Goal: Information Seeking & Learning: Compare options

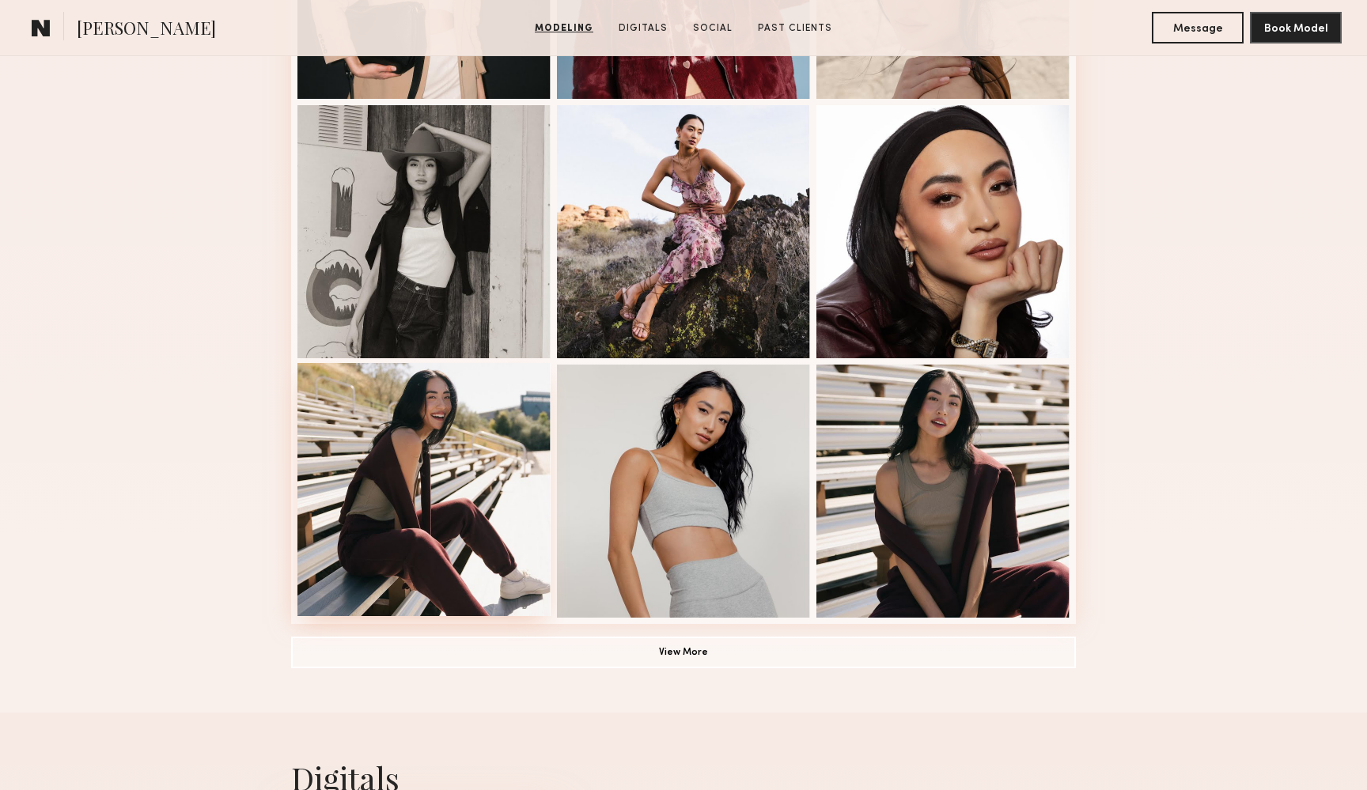
scroll to position [869, 0]
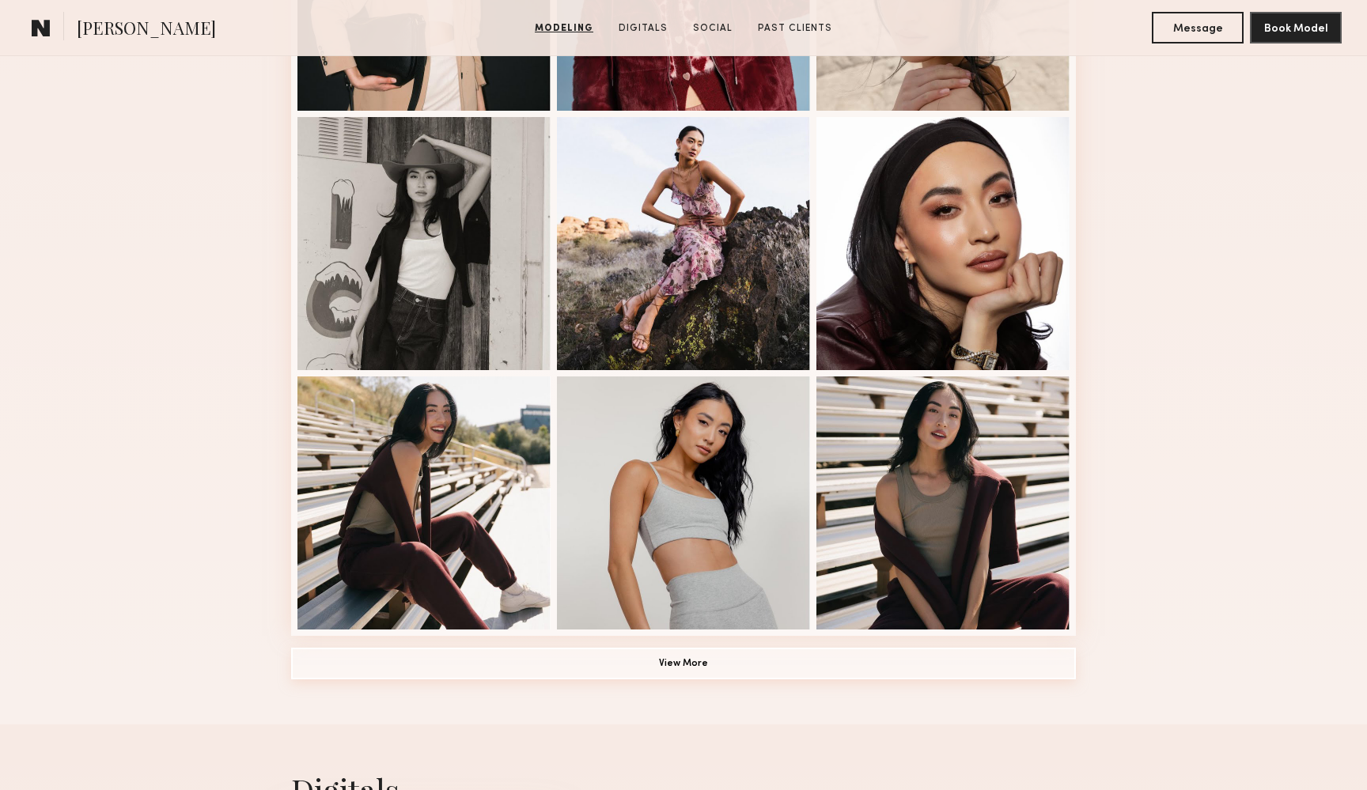
click at [656, 666] on button "View More" at bounding box center [683, 664] width 785 height 32
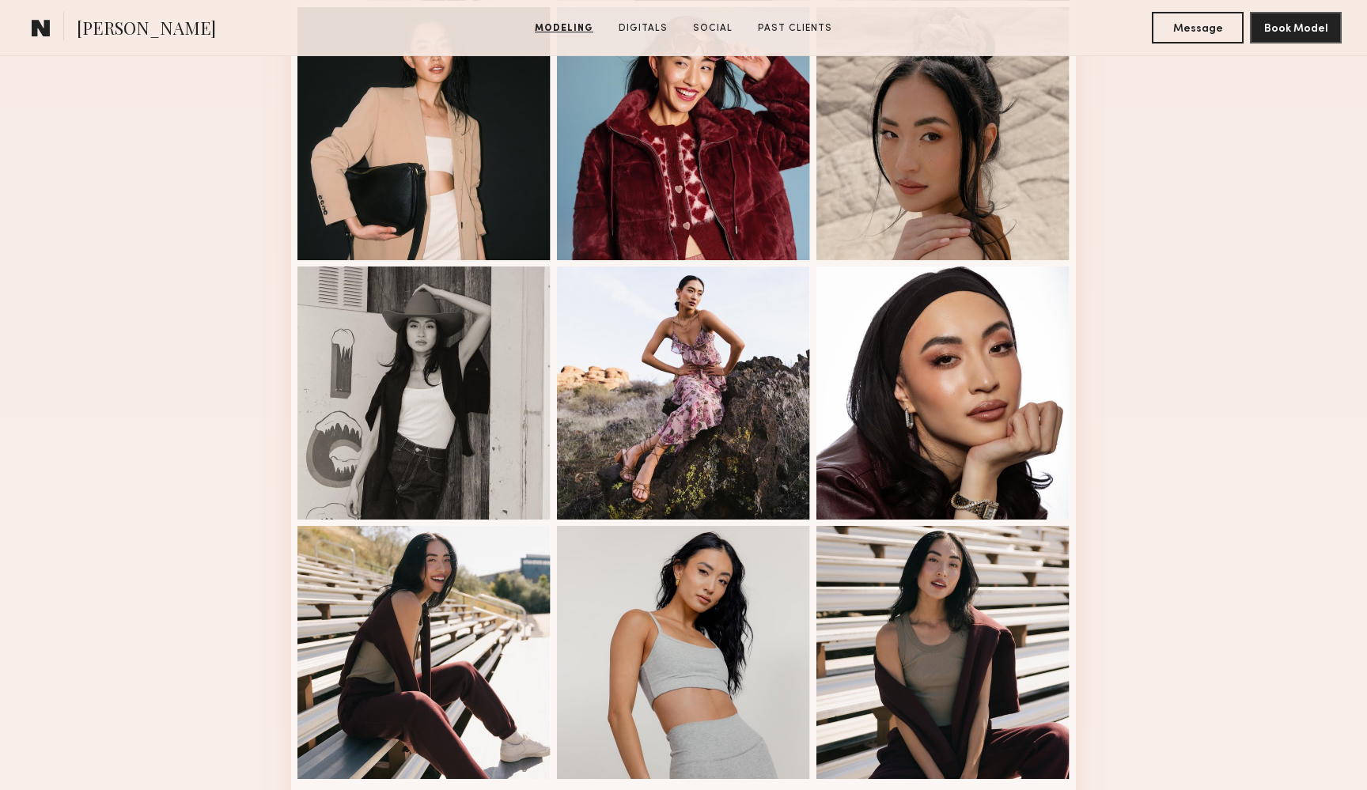
scroll to position [694, 0]
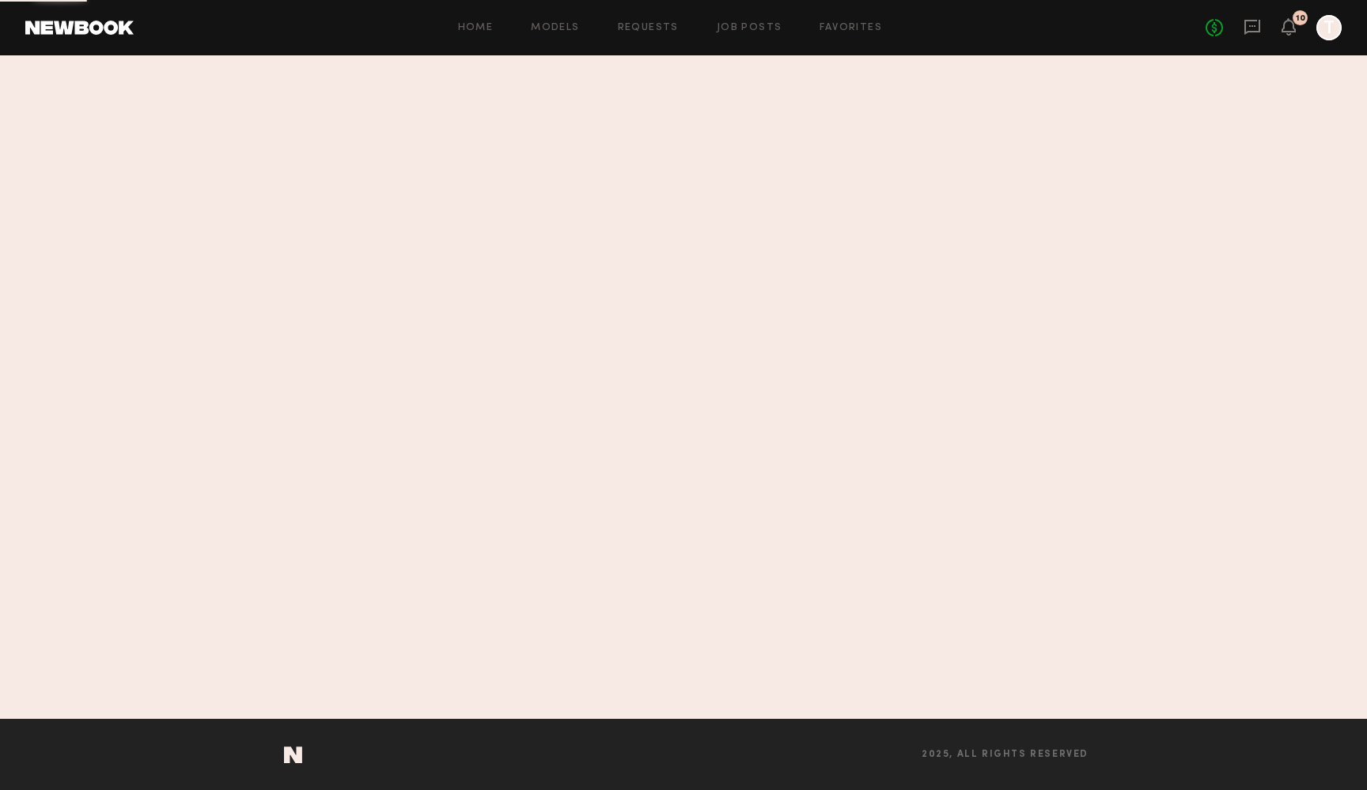
click at [88, 2] on nb-sections-layout "Home Models Requests Job Posts Favorites Sign Out No fees up to $5,000 10 T Hom…" at bounding box center [683, 395] width 1367 height 790
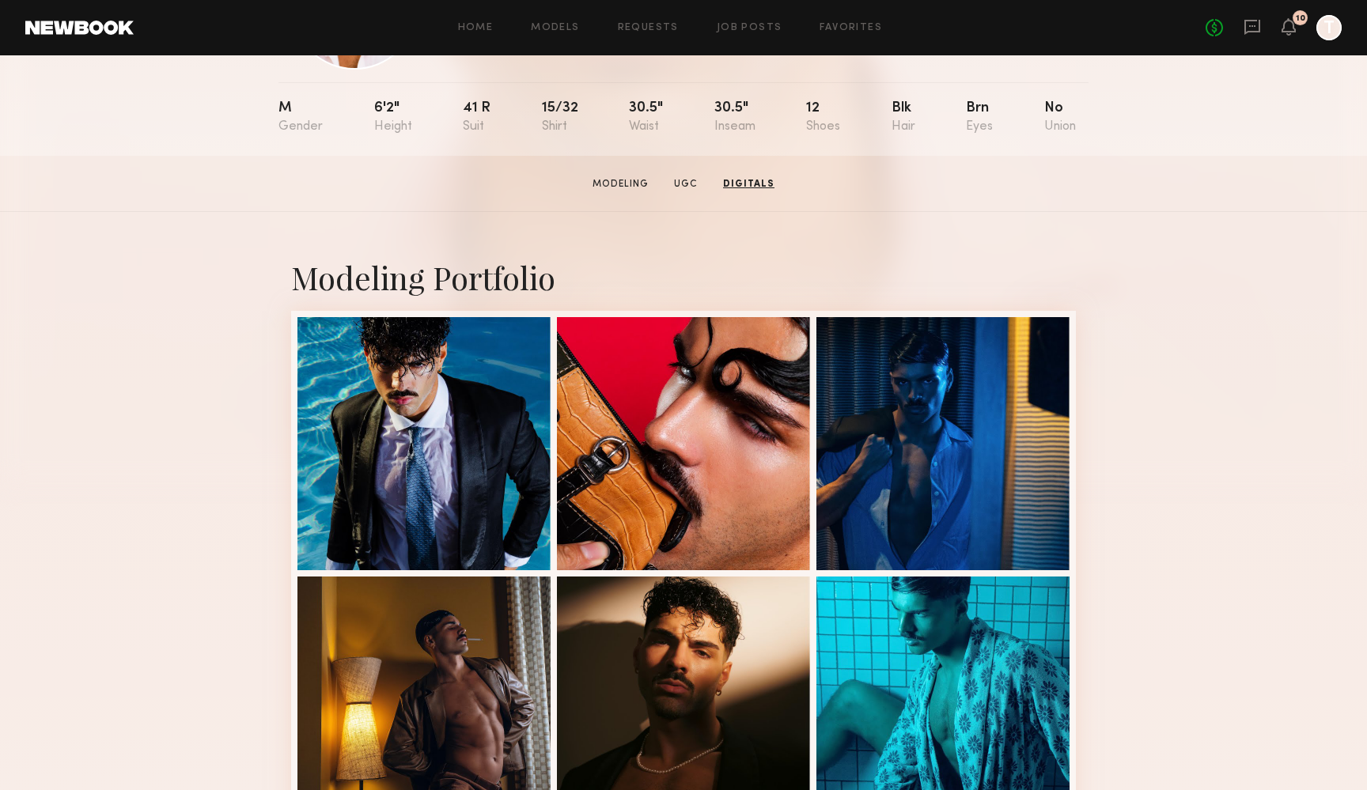
scroll to position [81, 0]
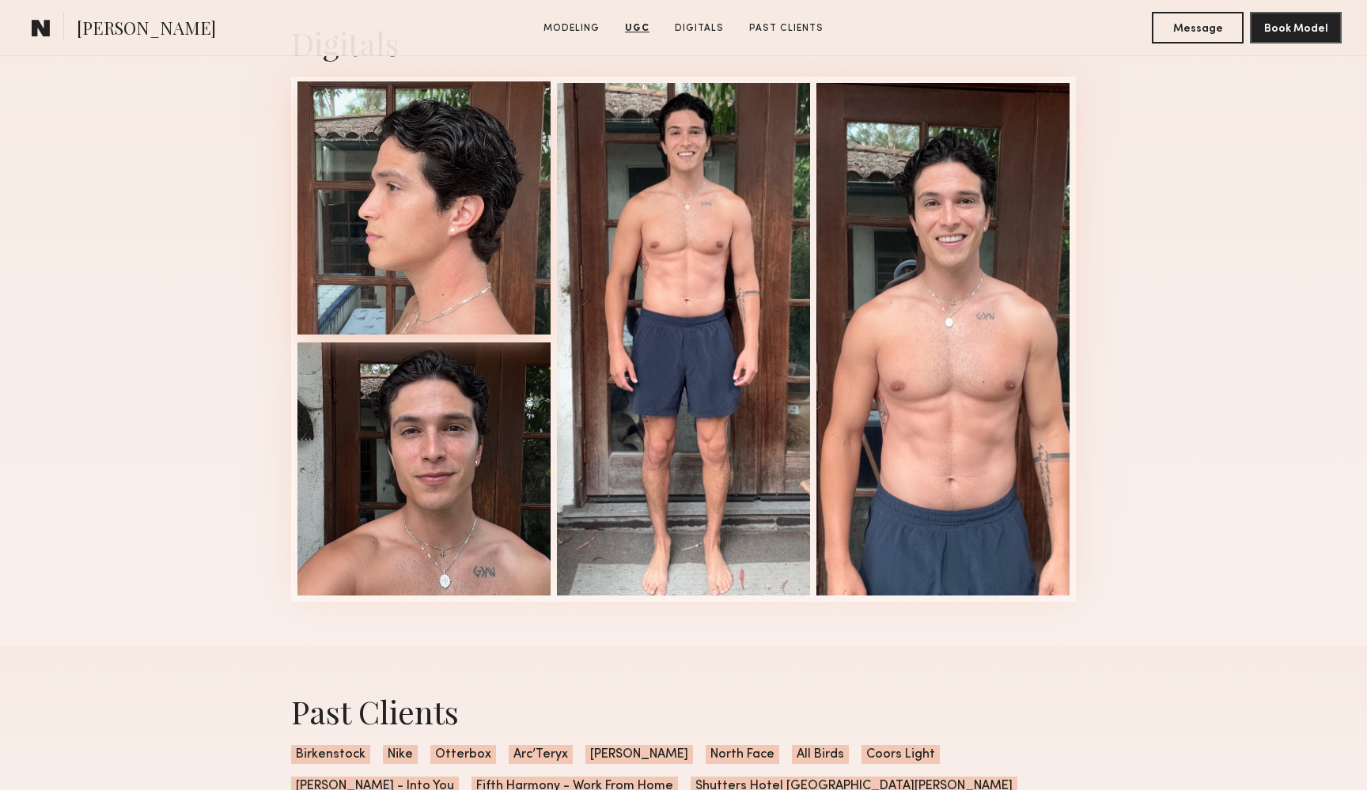
scroll to position [2090, 0]
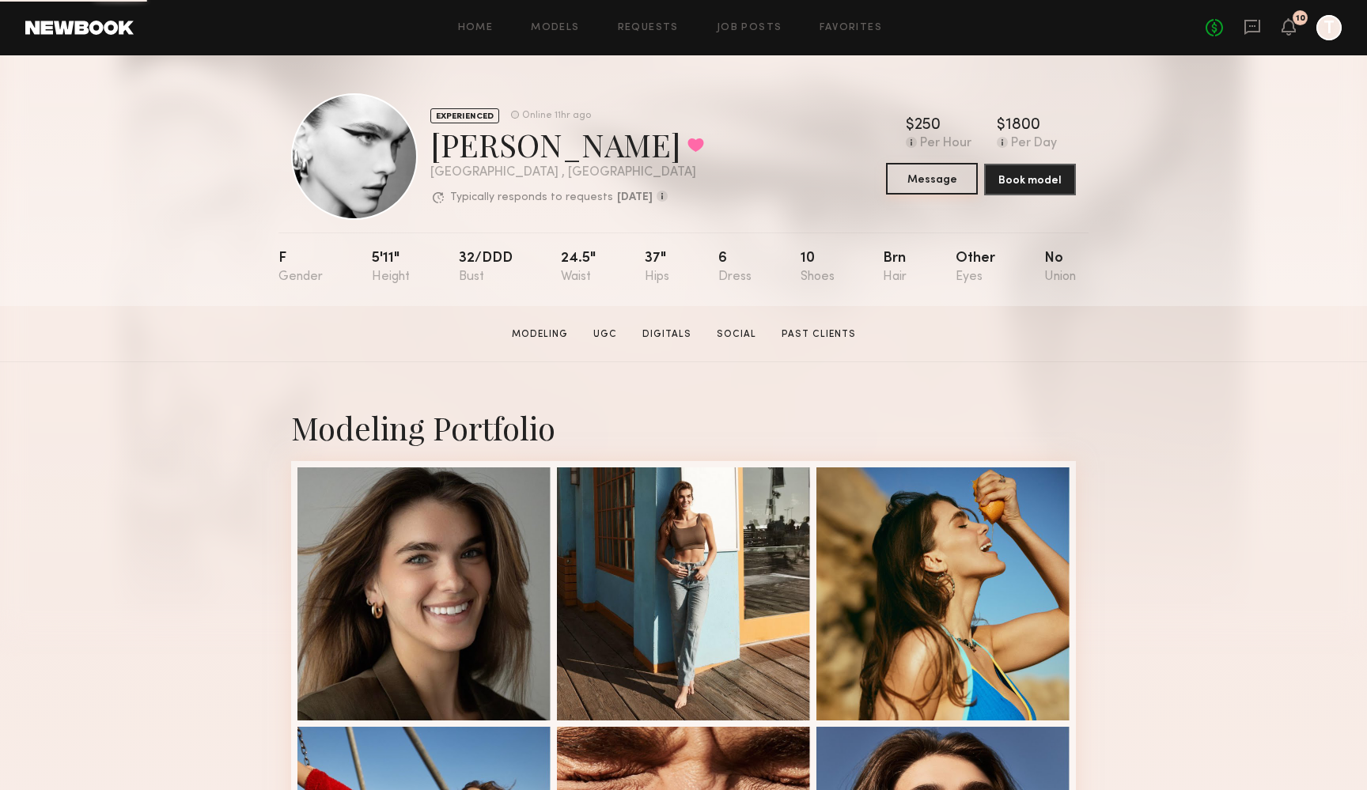
click at [923, 182] on button "Message" at bounding box center [932, 179] width 92 height 32
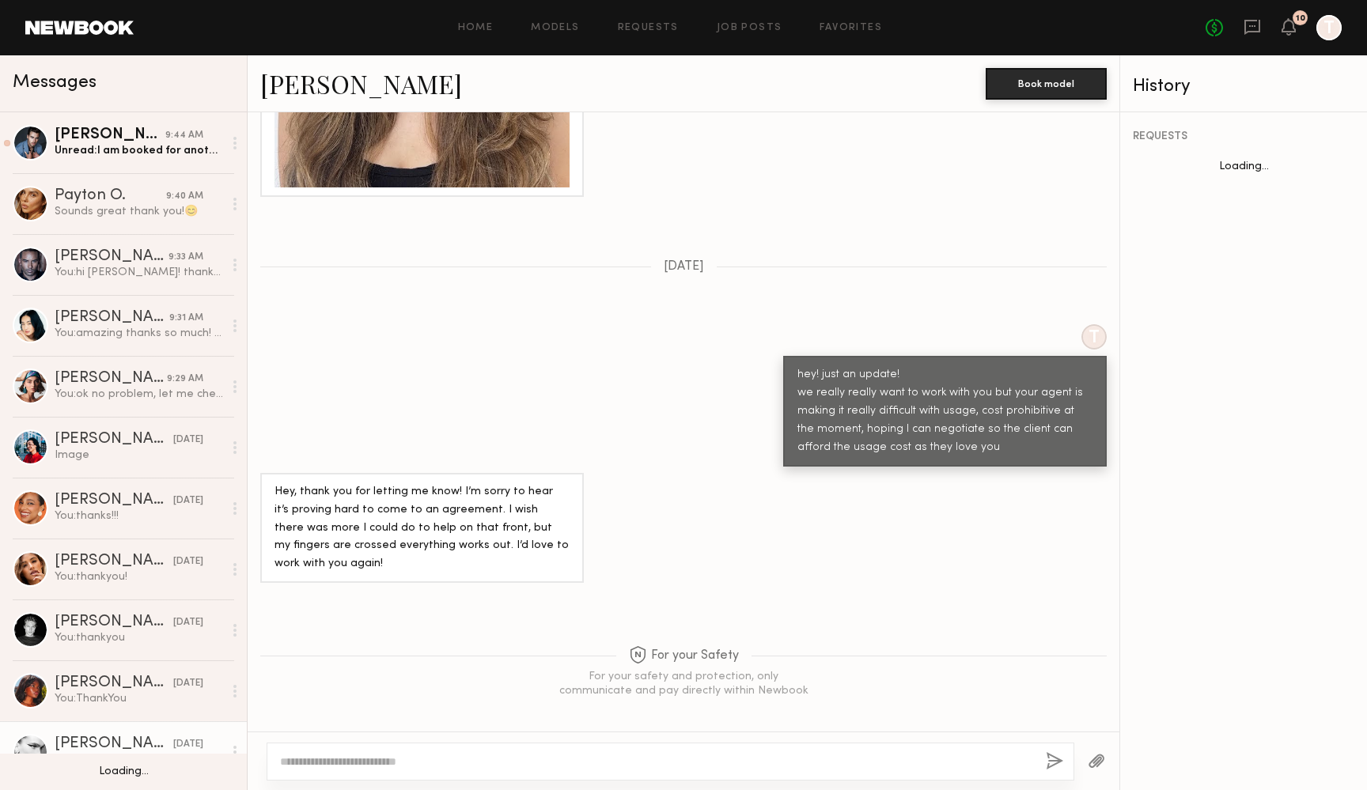
scroll to position [2163, 0]
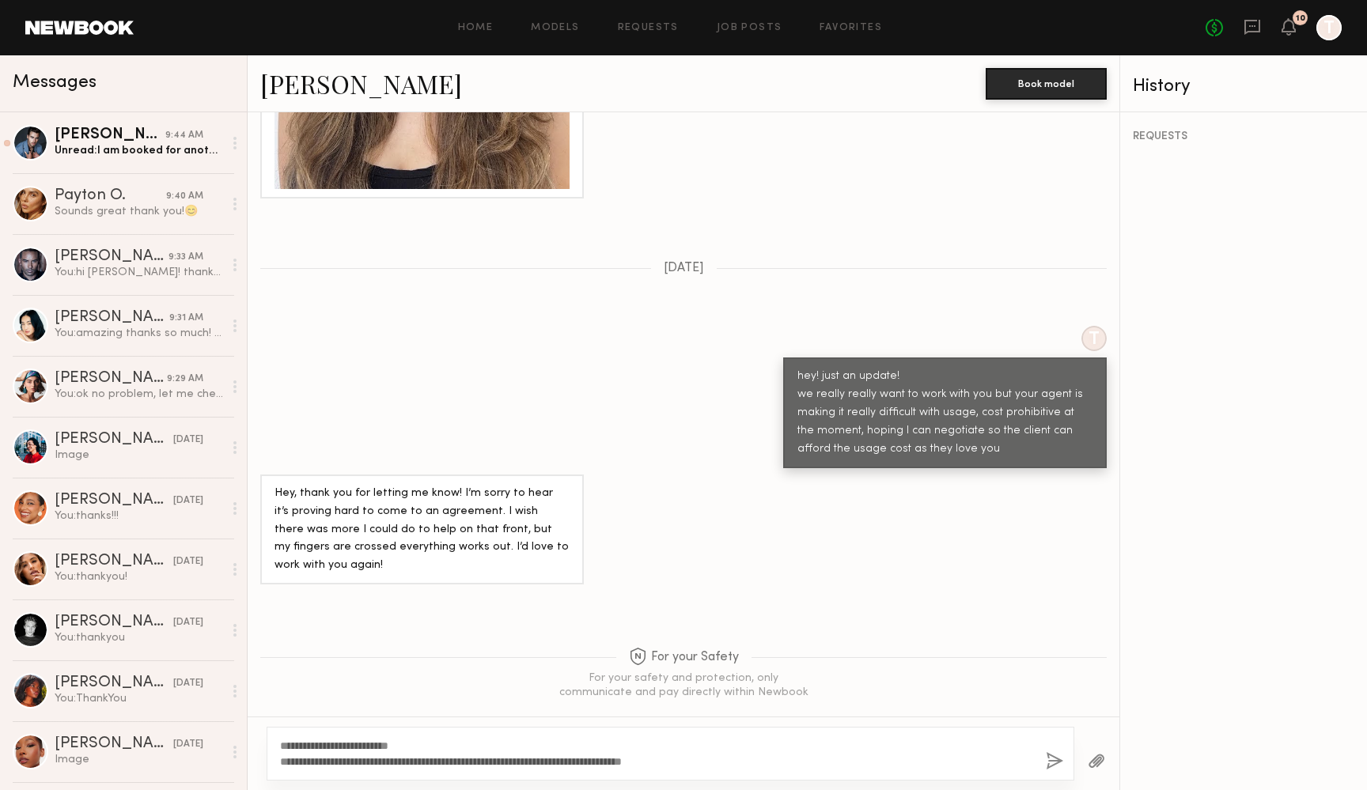
type textarea "**********"
click at [1049, 766] on button "button" at bounding box center [1054, 762] width 17 height 20
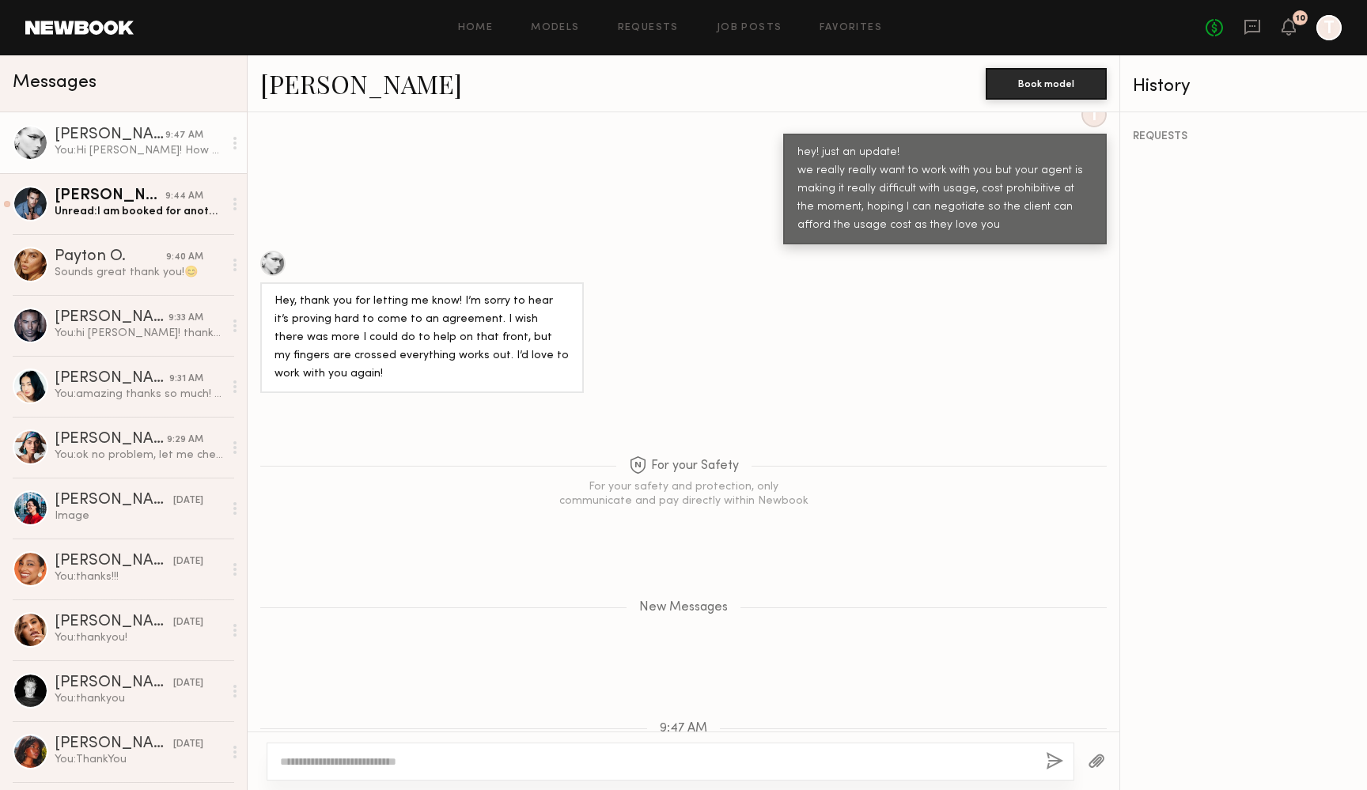
scroll to position [4350, 0]
click at [1291, 25] on icon at bounding box center [1288, 26] width 13 height 11
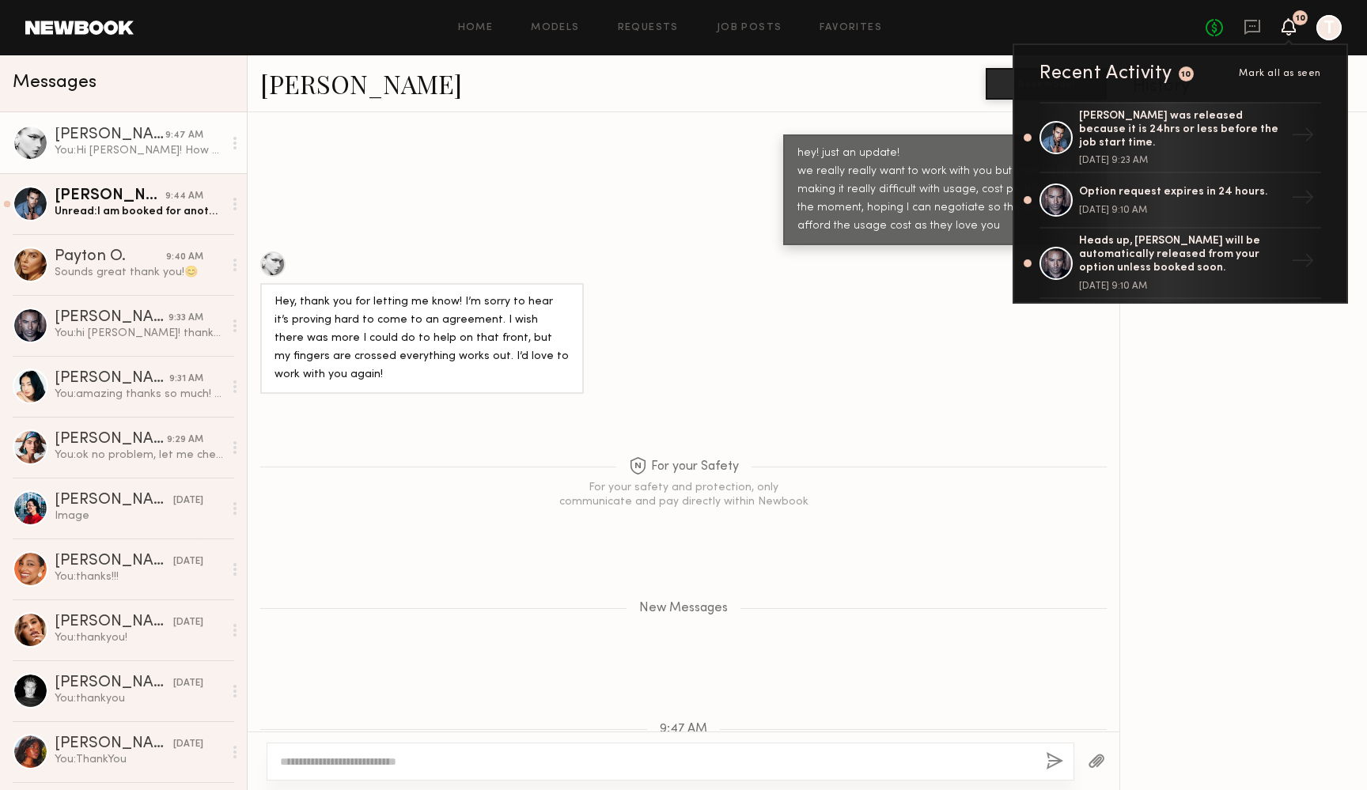
click at [1291, 25] on icon at bounding box center [1288, 26] width 13 height 11
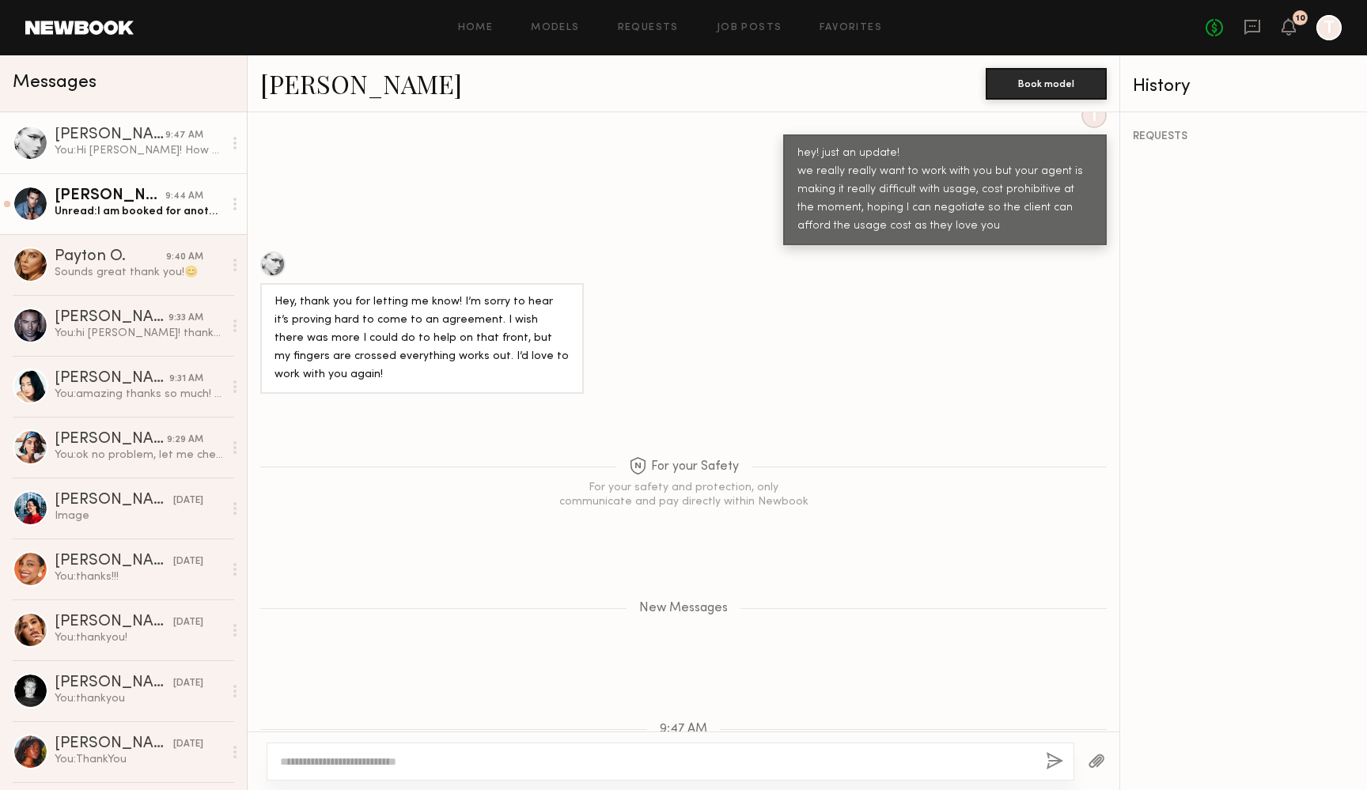
click at [106, 192] on div "Jake H." at bounding box center [110, 196] width 111 height 16
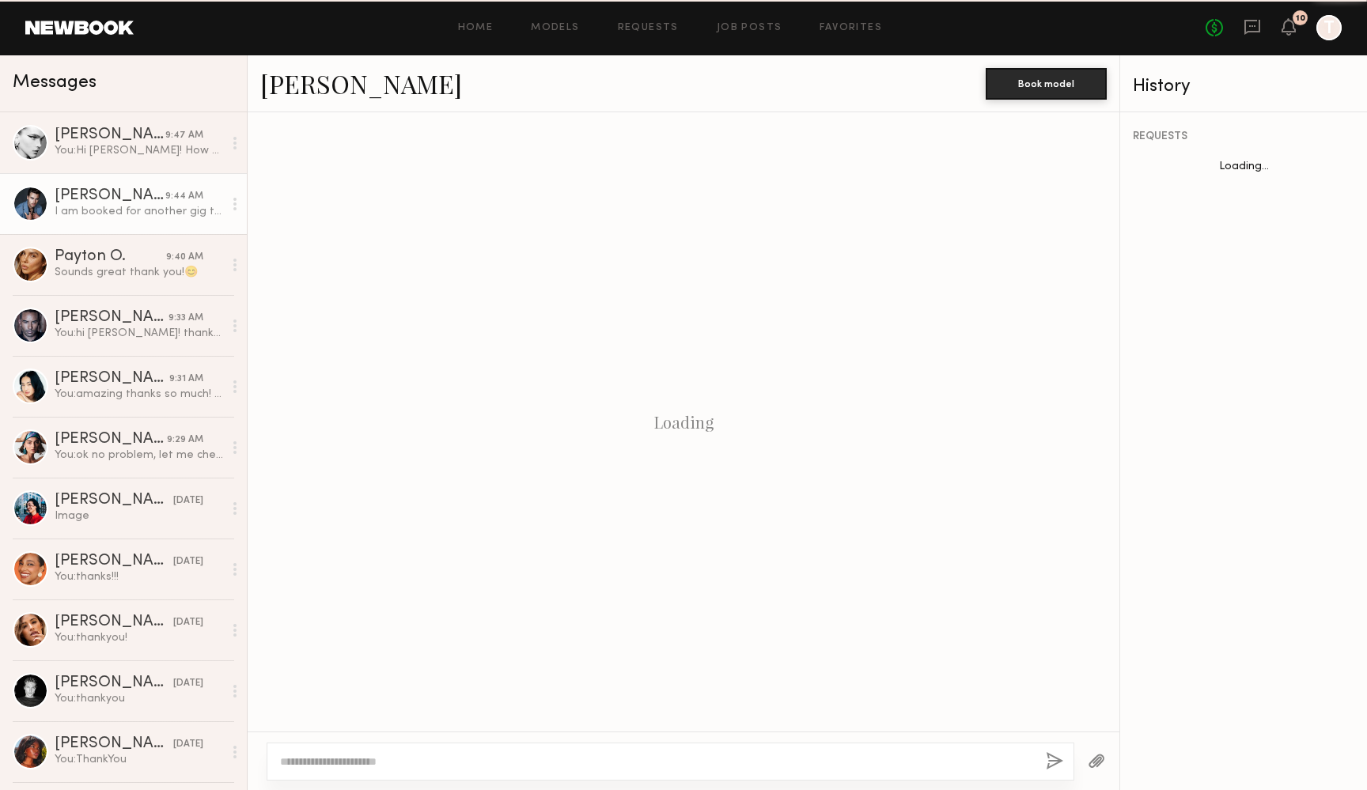
scroll to position [1178, 0]
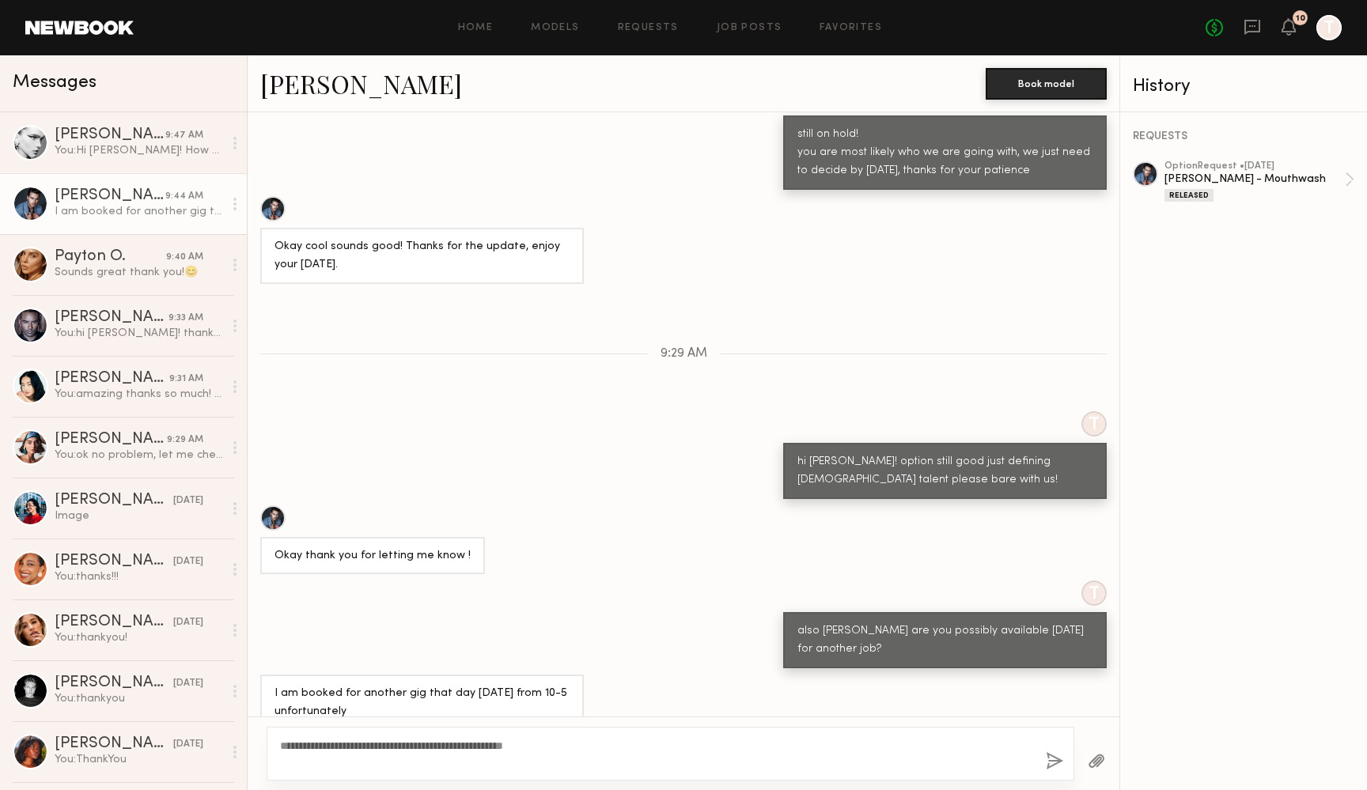
type textarea "**********"
click at [1054, 754] on button "button" at bounding box center [1054, 762] width 17 height 20
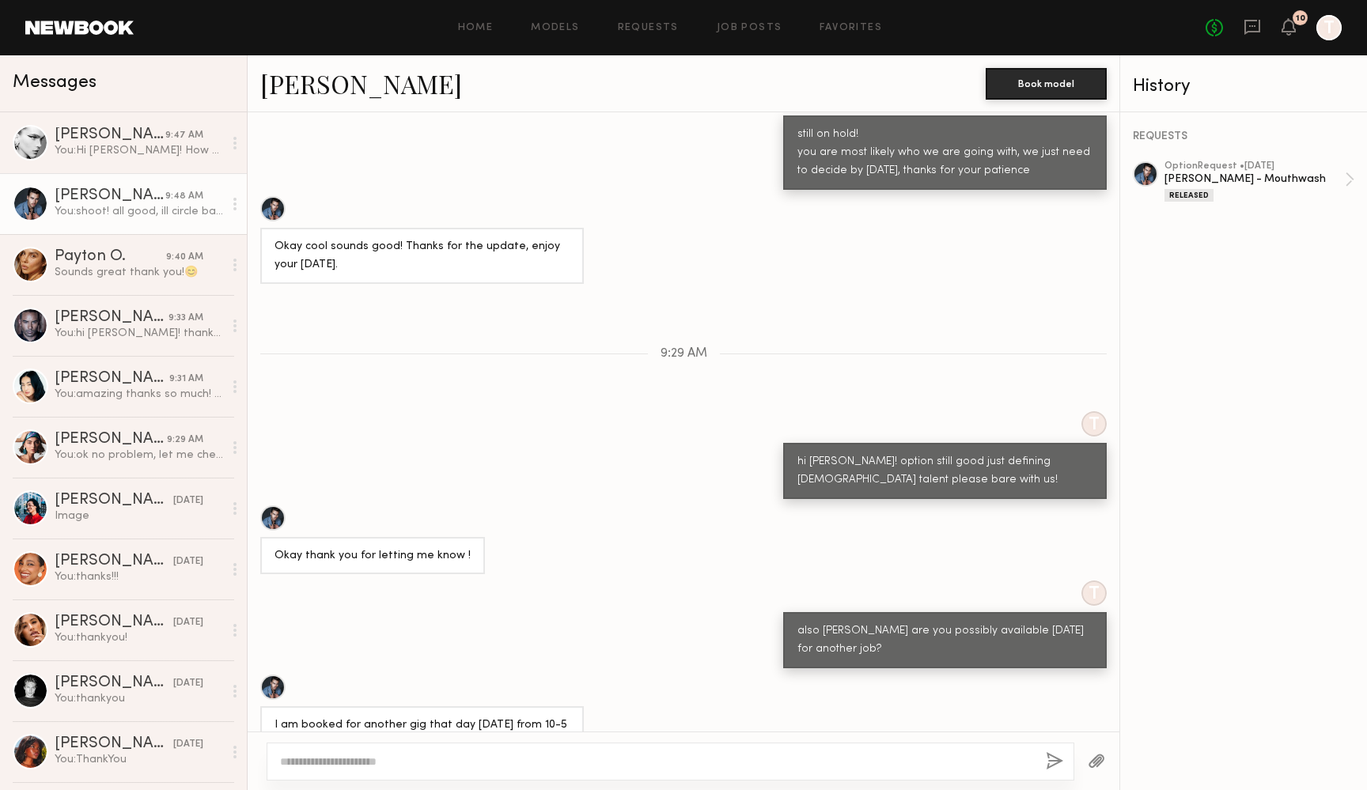
scroll to position [1375, 0]
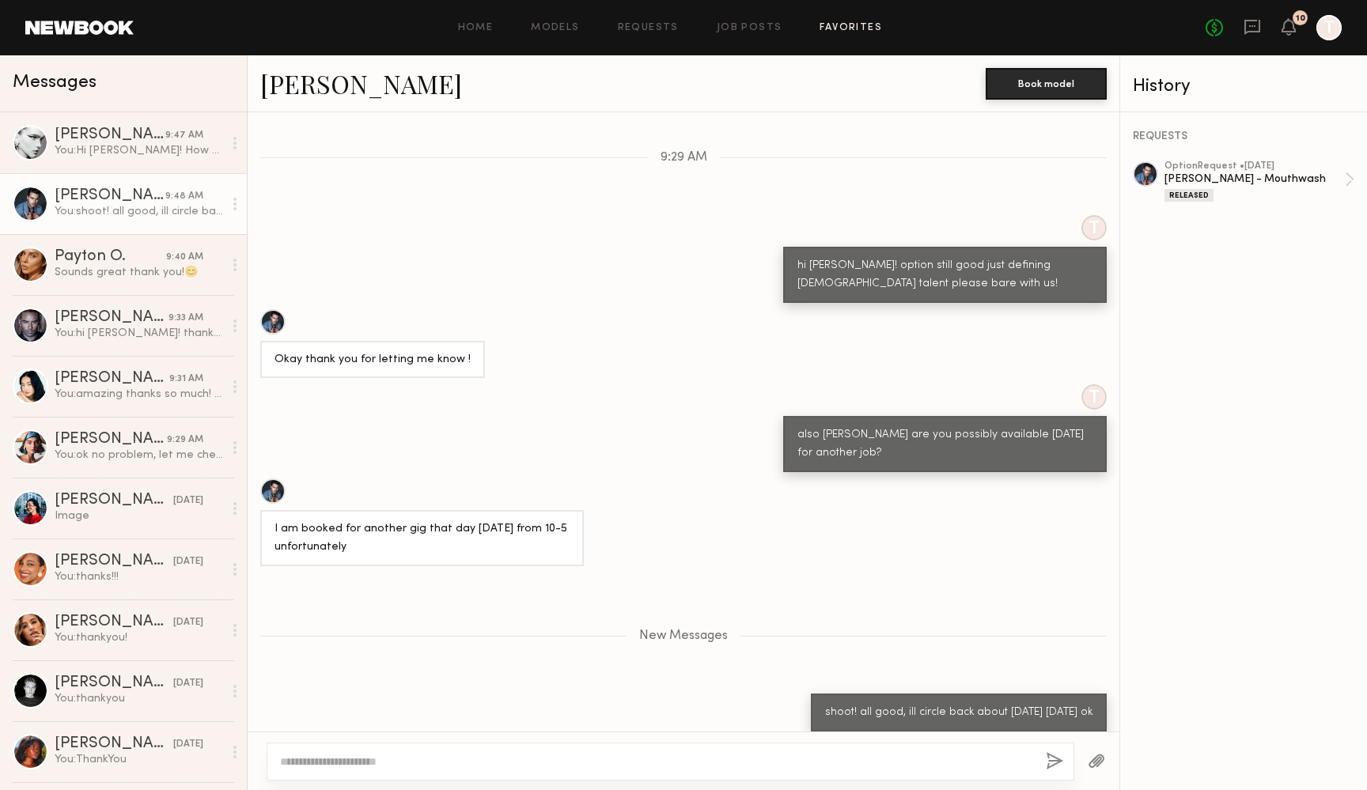
click at [845, 25] on link "Favorites" at bounding box center [850, 28] width 62 height 10
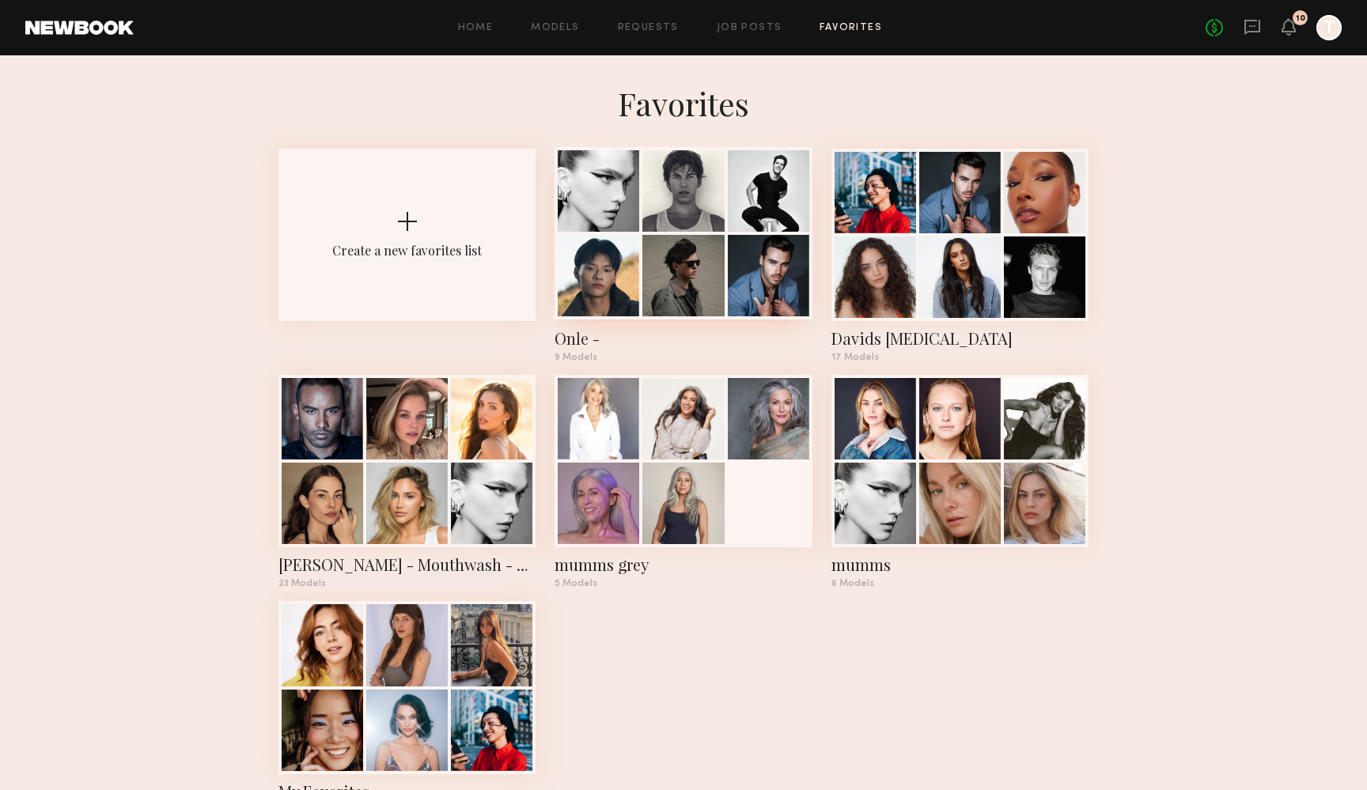
click at [685, 209] on div at bounding box center [682, 190] width 81 height 81
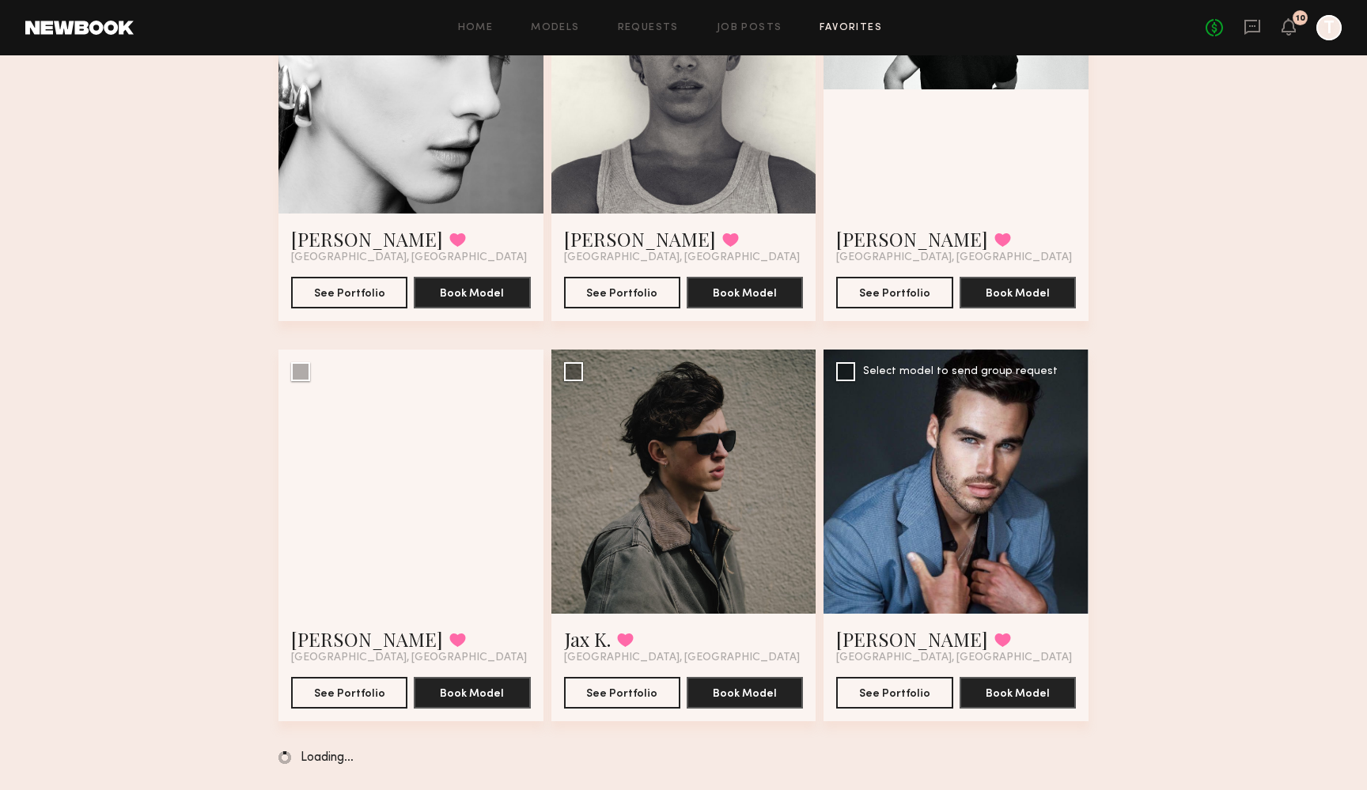
scroll to position [236, 0]
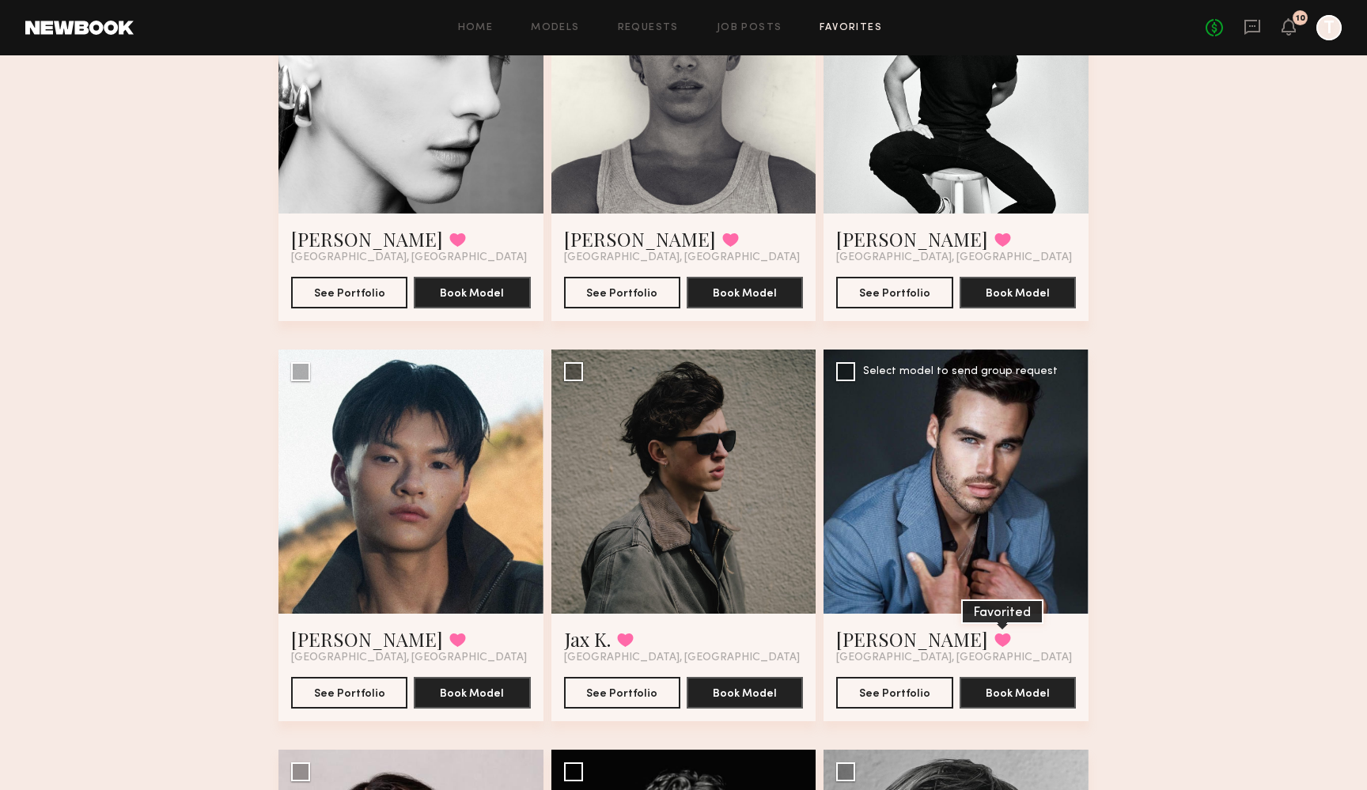
click at [994, 645] on button at bounding box center [1002, 640] width 17 height 14
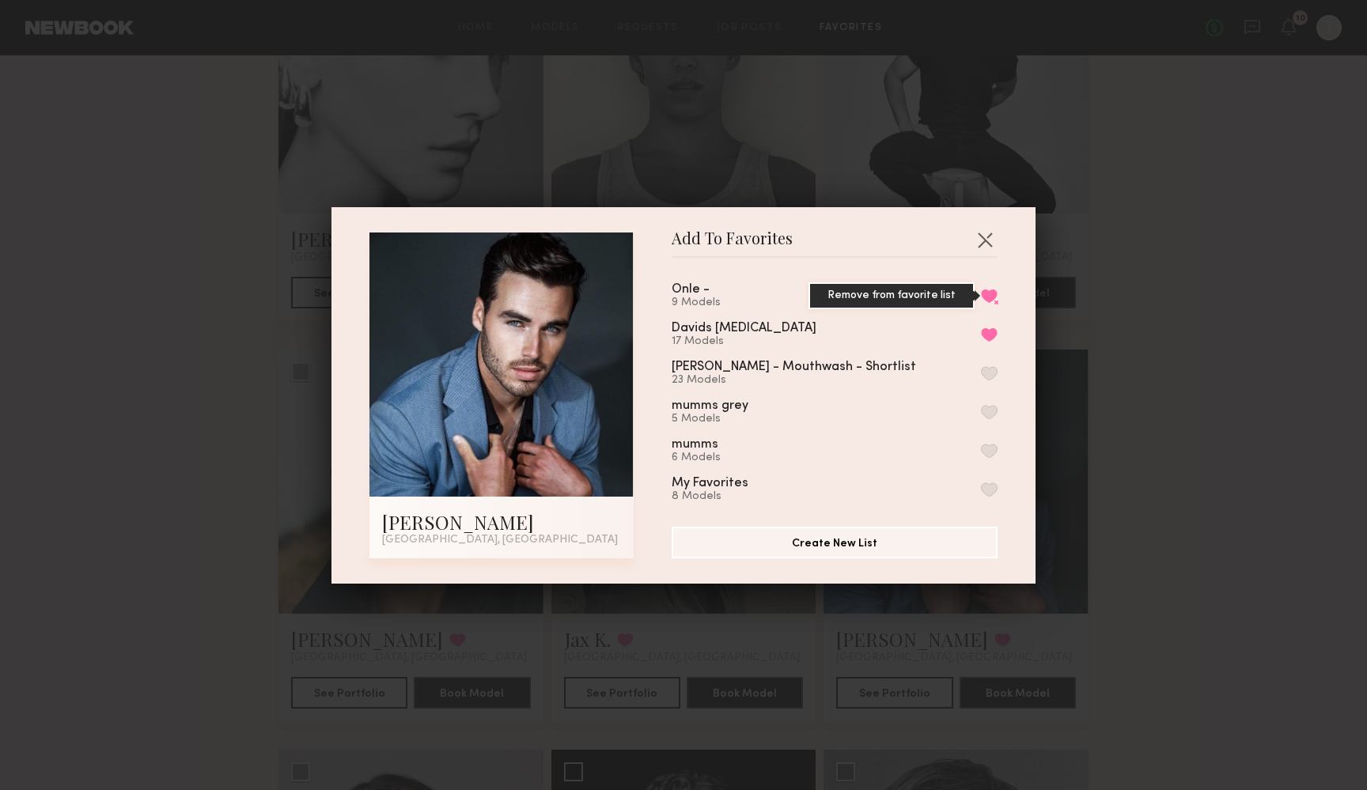
click at [988, 297] on button "Remove from favorite list" at bounding box center [989, 296] width 17 height 14
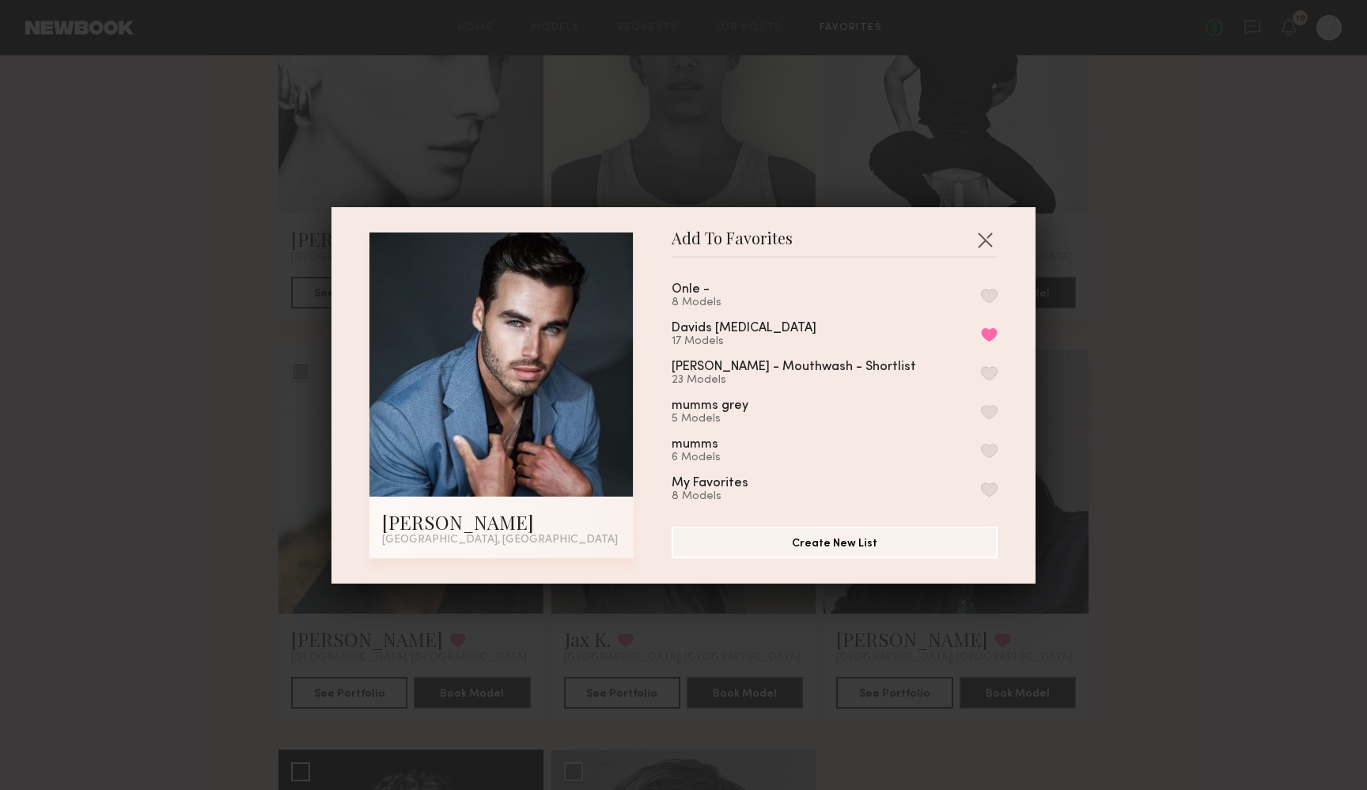
click at [981, 225] on div "Add To Favorites Jake H. San Diego, CA Add To Favorites Onle - 8 Models Davids …" at bounding box center [683, 395] width 704 height 376
click at [981, 255] on header "Add To Favorites" at bounding box center [834, 245] width 326 height 25
click at [981, 238] on button "button" at bounding box center [984, 239] width 25 height 25
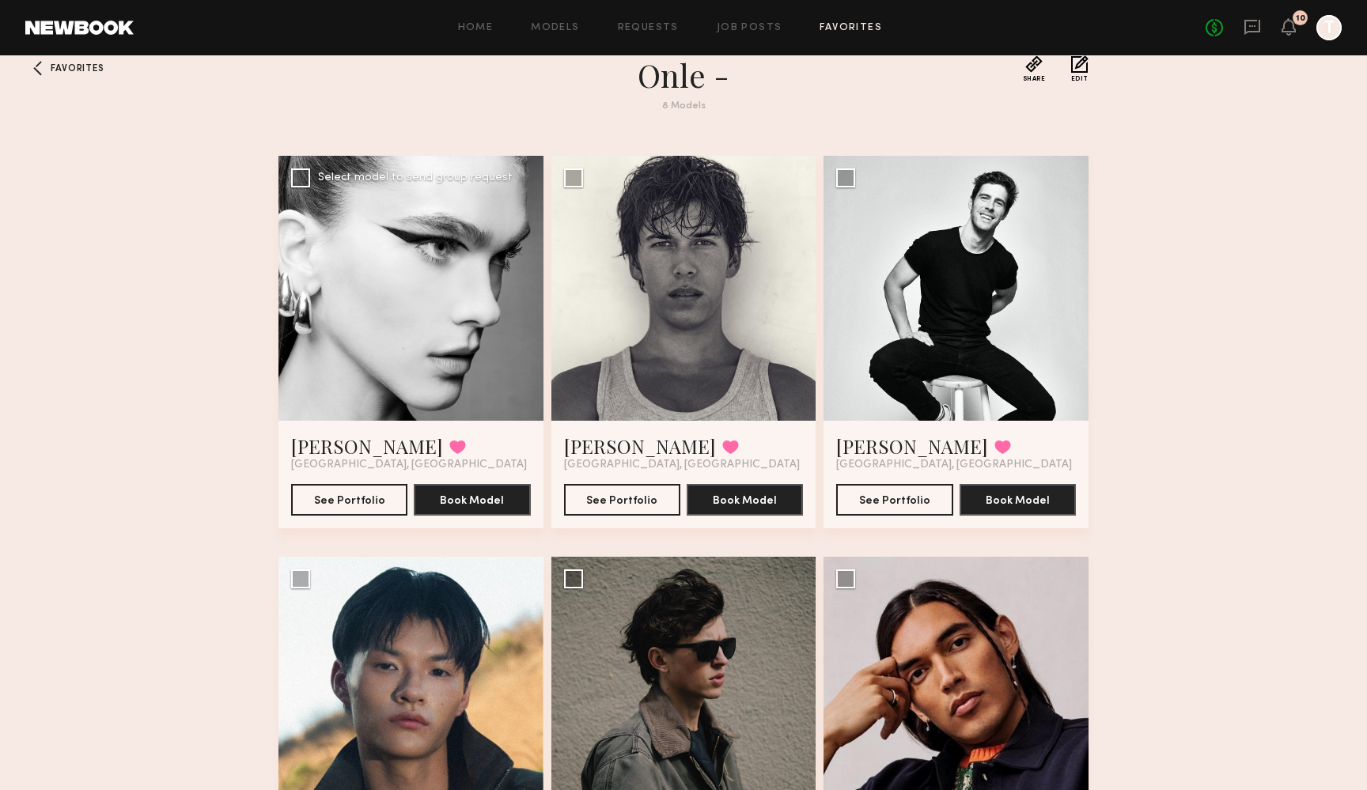
scroll to position [11, 0]
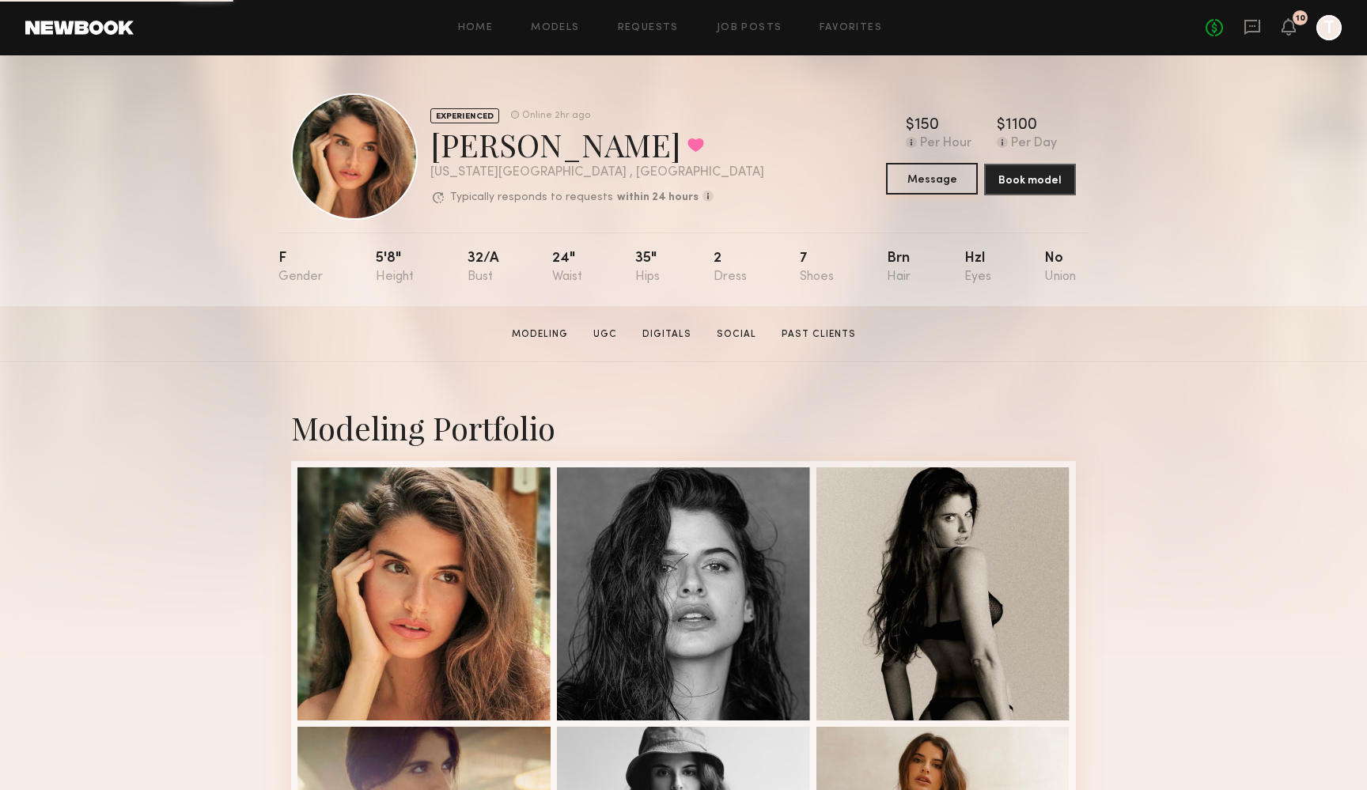
click at [937, 180] on button "Message" at bounding box center [932, 179] width 92 height 32
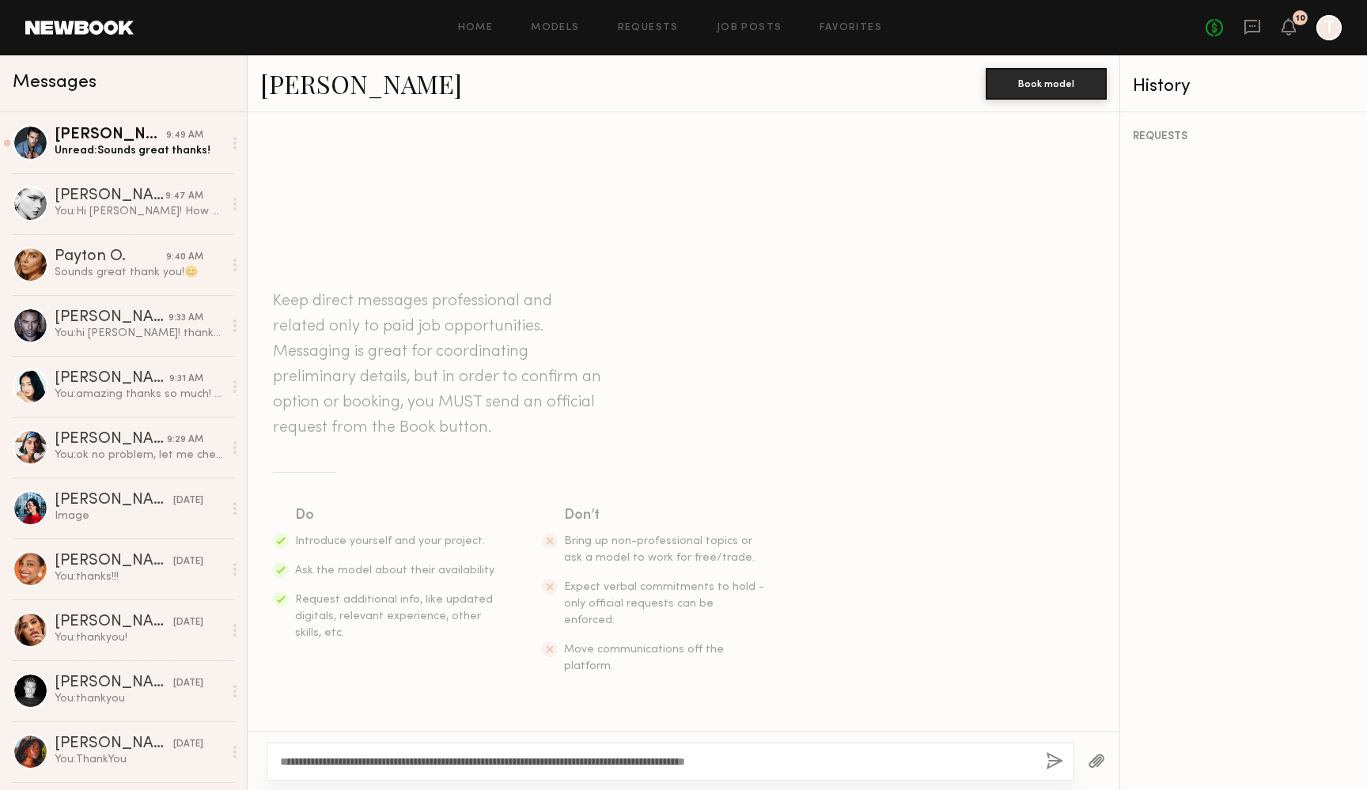
type textarea "**********"
click at [1050, 761] on button "button" at bounding box center [1054, 762] width 17 height 20
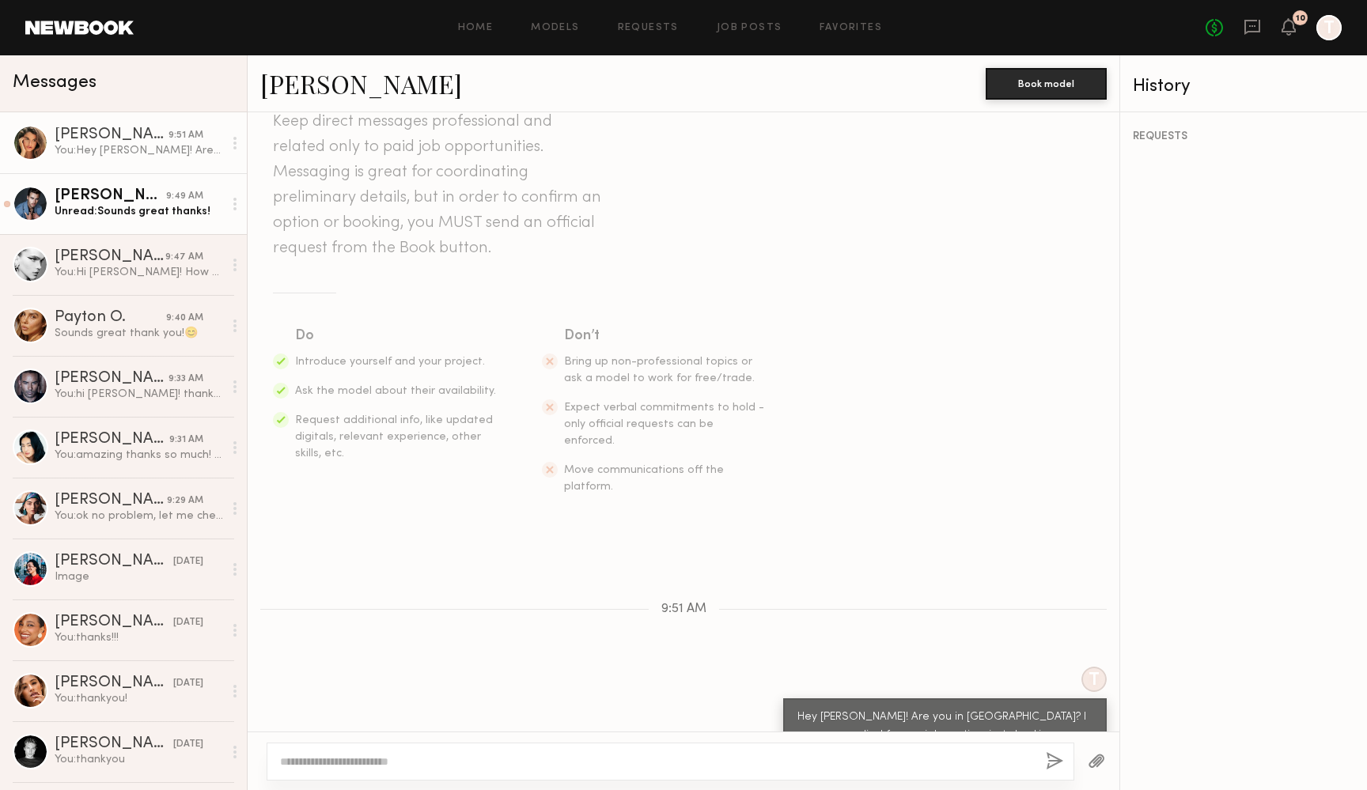
click at [132, 194] on div "Jake H." at bounding box center [111, 196] width 112 height 16
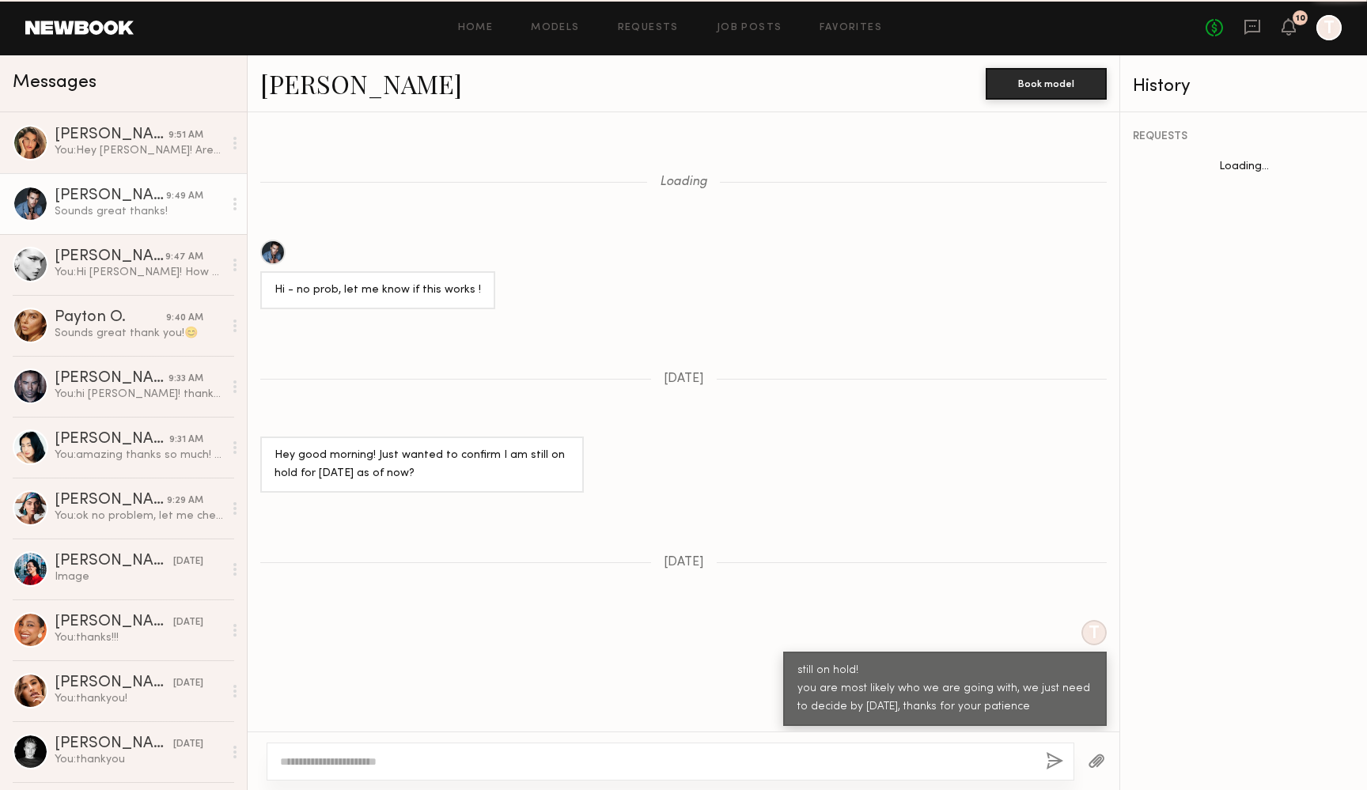
scroll to position [687, 0]
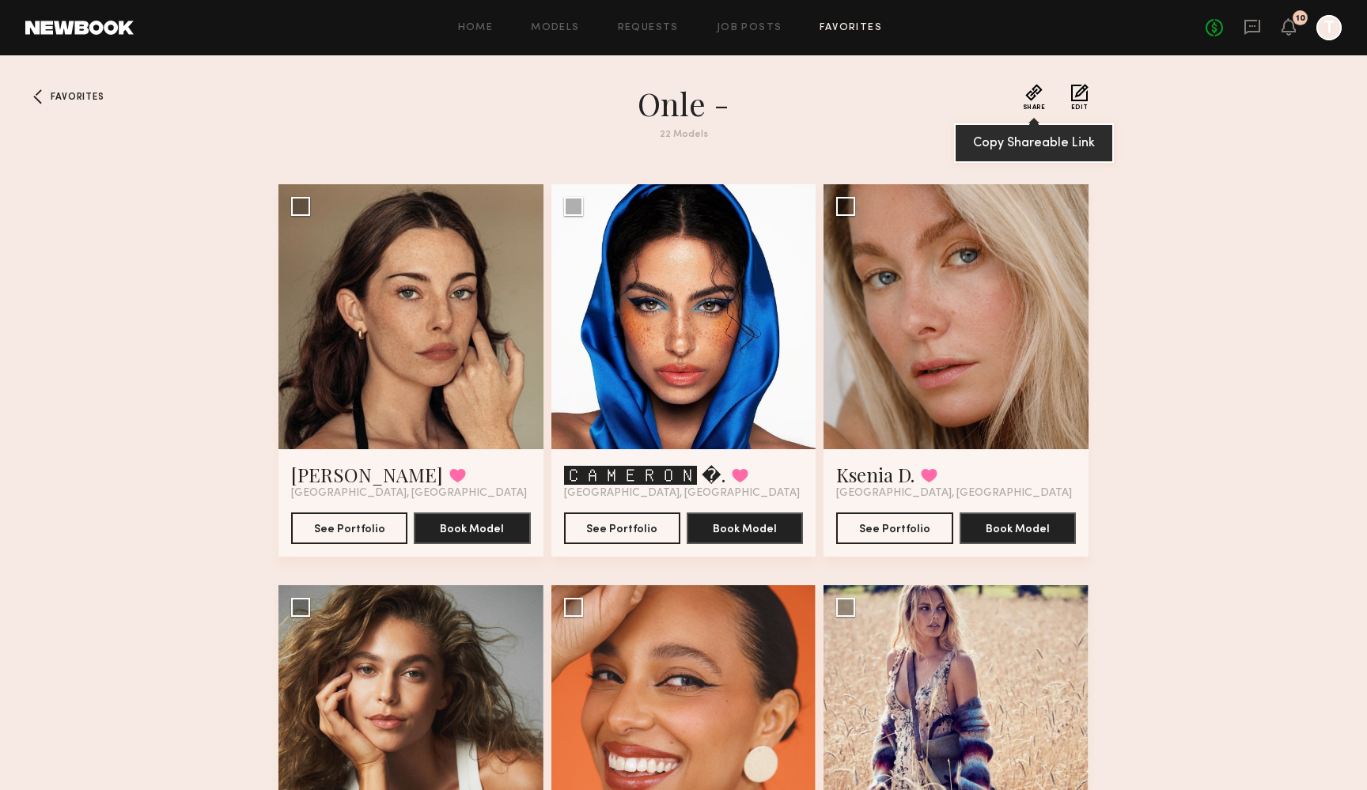
click at [1038, 87] on button "Share" at bounding box center [1034, 97] width 23 height 27
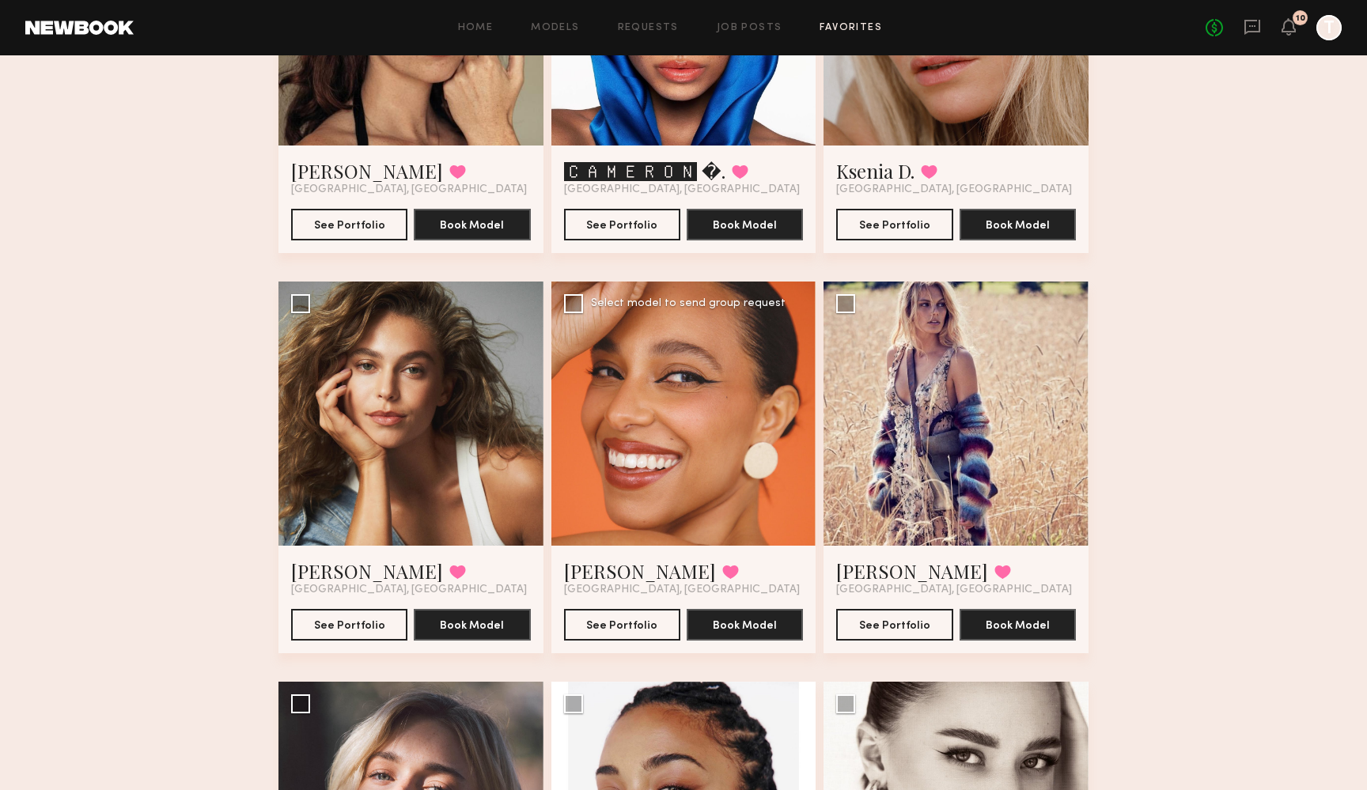
scroll to position [308, 0]
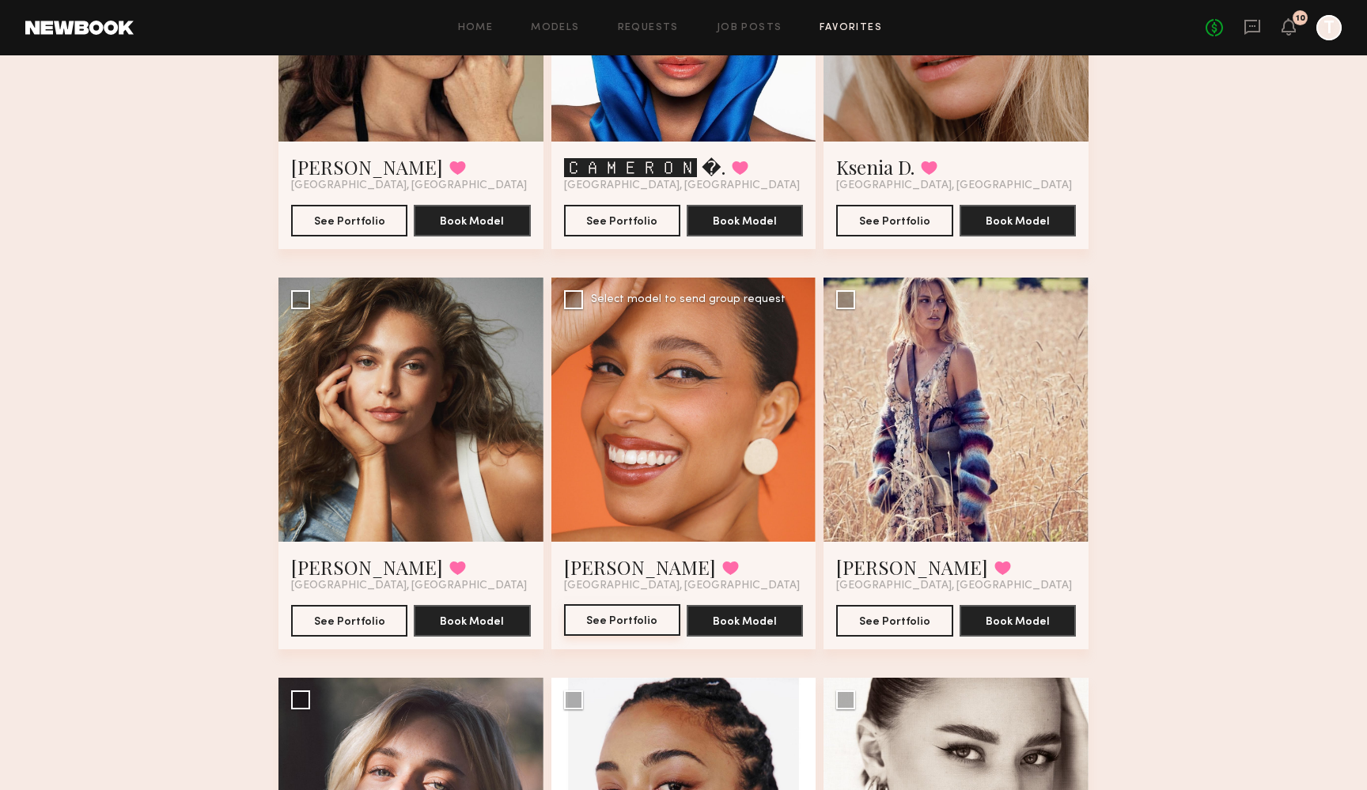
click at [630, 622] on button "See Portfolio" at bounding box center [622, 620] width 116 height 32
click at [924, 370] on div at bounding box center [955, 410] width 265 height 265
click at [881, 629] on button "See Portfolio" at bounding box center [894, 620] width 116 height 32
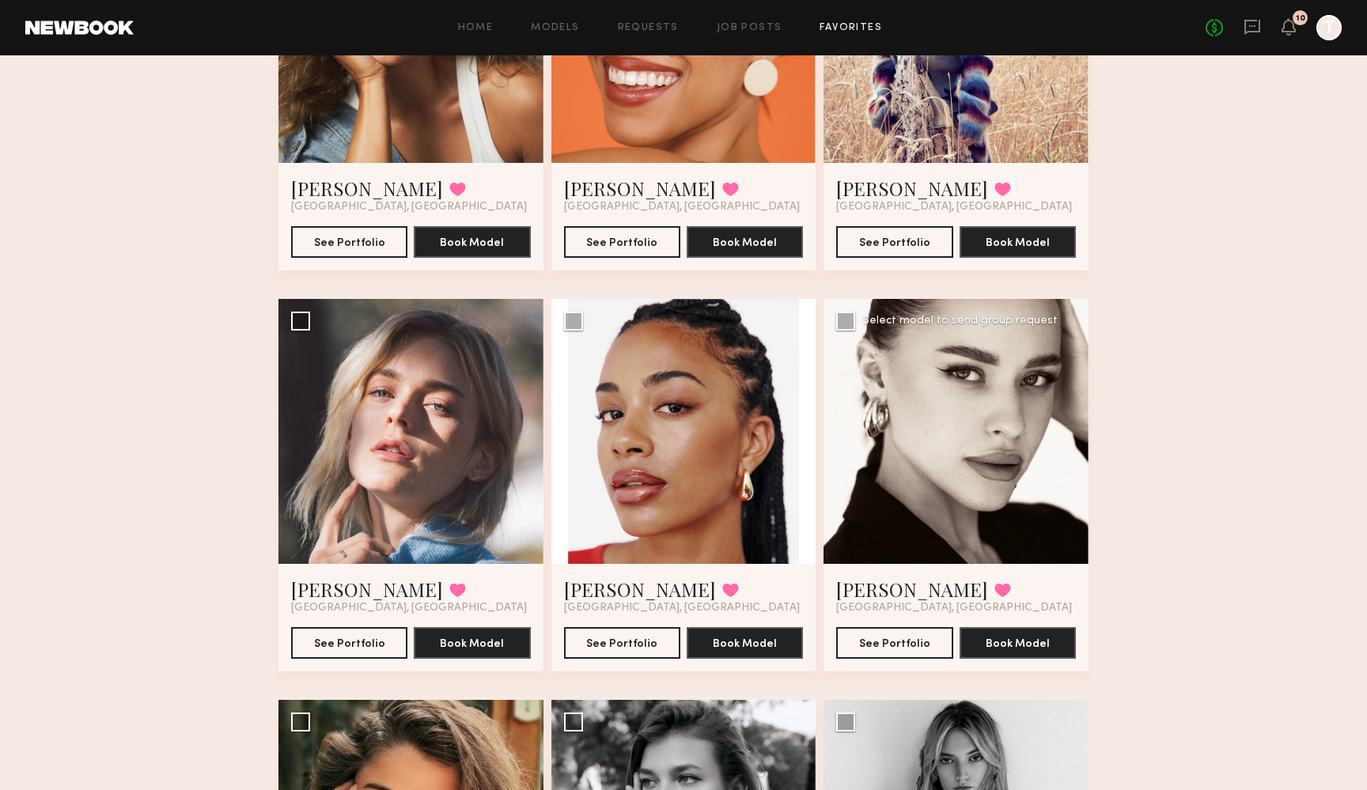
scroll to position [687, 0]
click at [395, 396] on div at bounding box center [410, 431] width 265 height 265
click at [328, 645] on button "See Portfolio" at bounding box center [349, 642] width 116 height 32
click at [610, 637] on button "See Portfolio" at bounding box center [622, 642] width 116 height 32
click at [870, 649] on button "See Portfolio" at bounding box center [894, 642] width 116 height 32
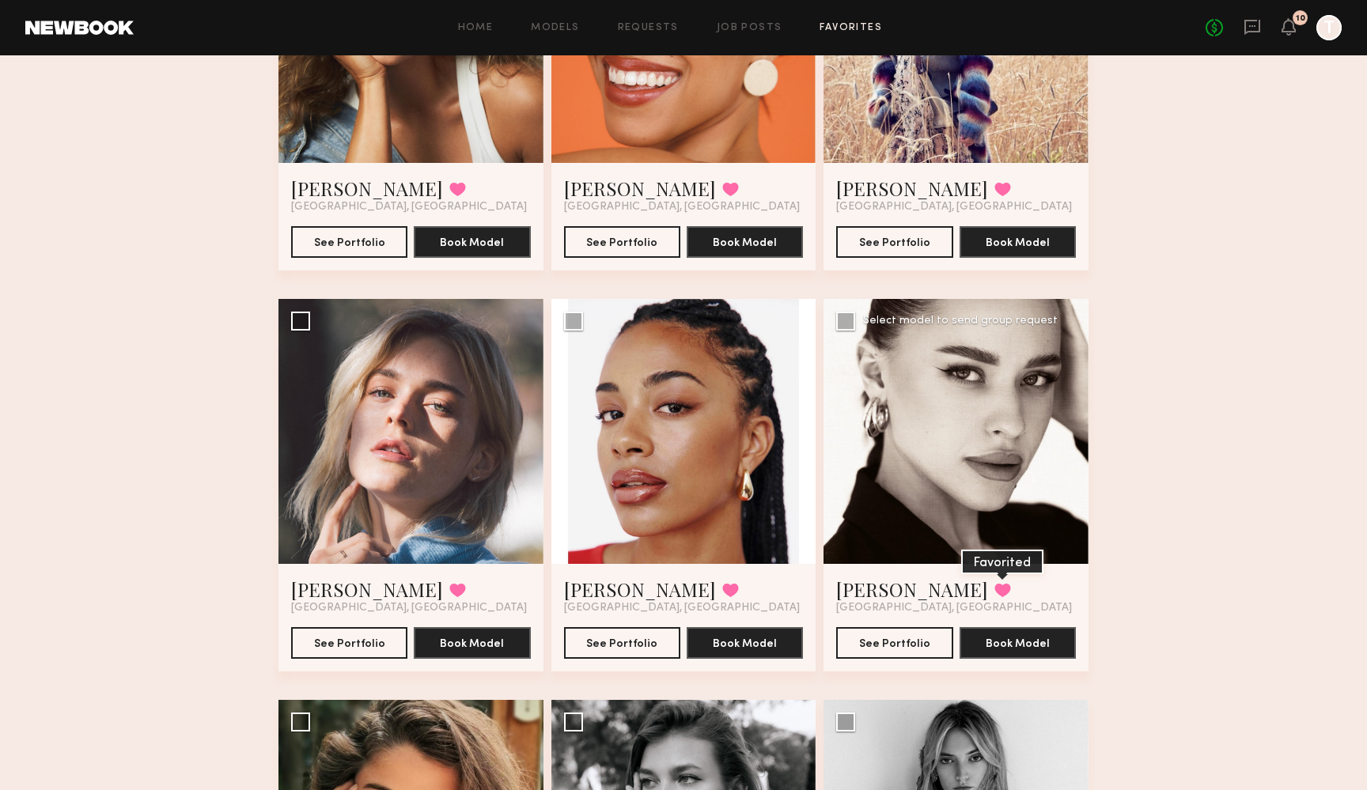
click at [994, 593] on button at bounding box center [1002, 590] width 17 height 14
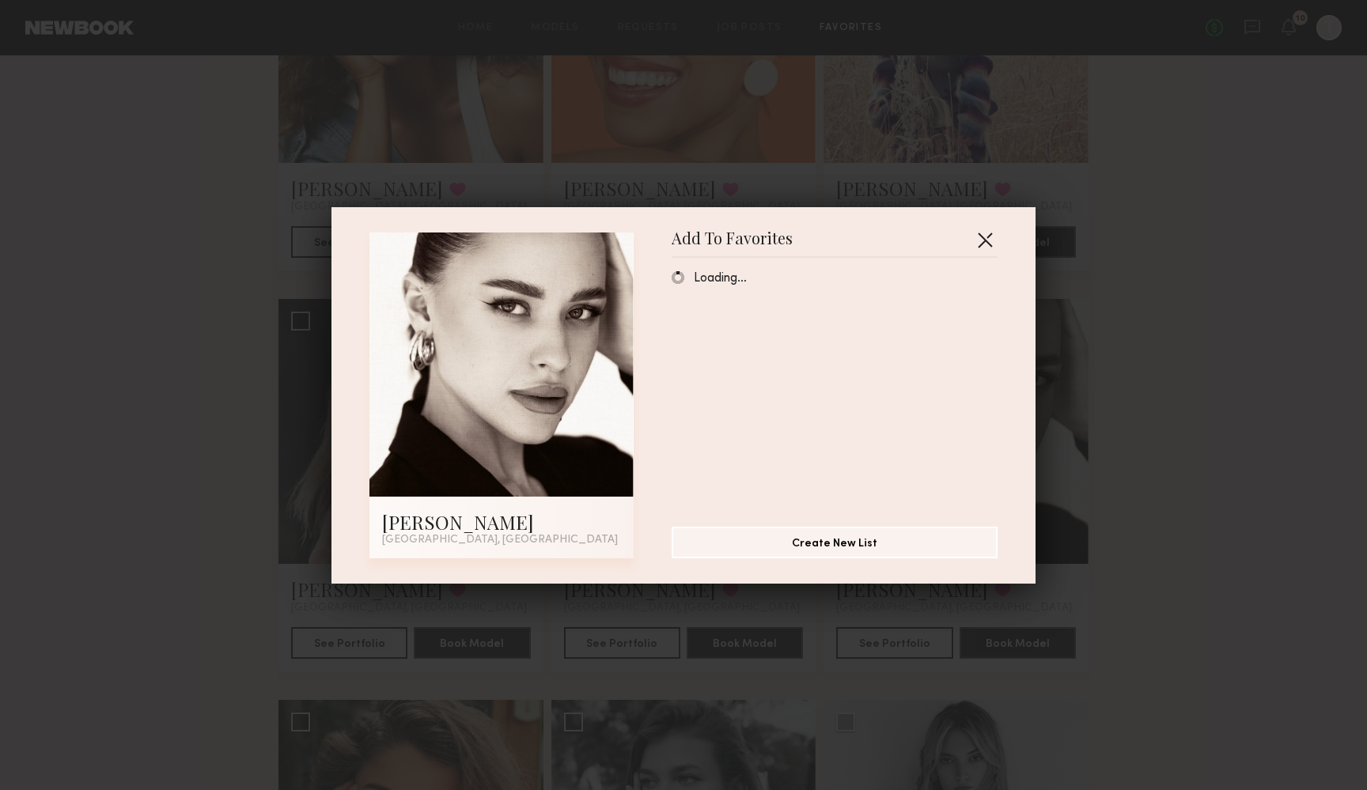
click at [985, 234] on button "button" at bounding box center [984, 239] width 25 height 25
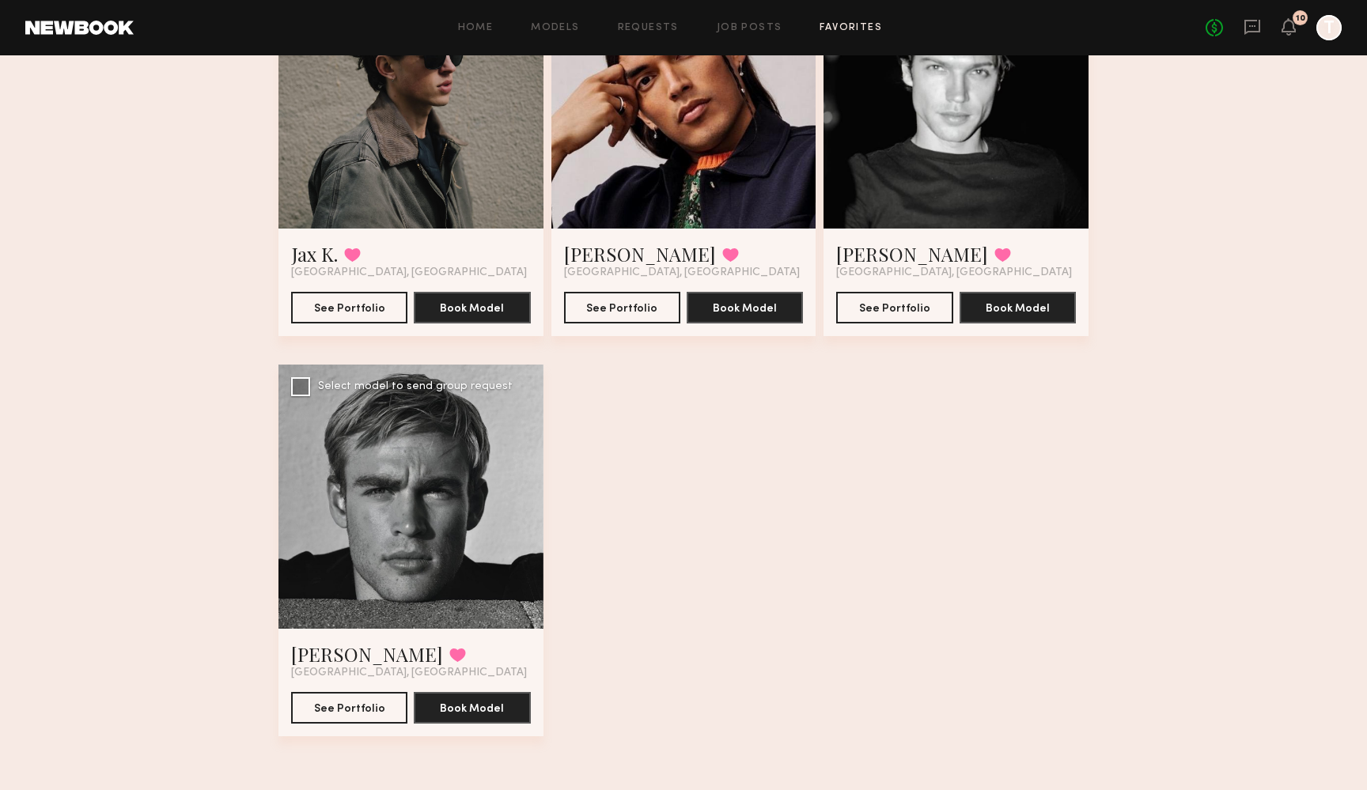
scroll to position [2625, 0]
click at [361, 711] on button "See Portfolio" at bounding box center [349, 707] width 116 height 32
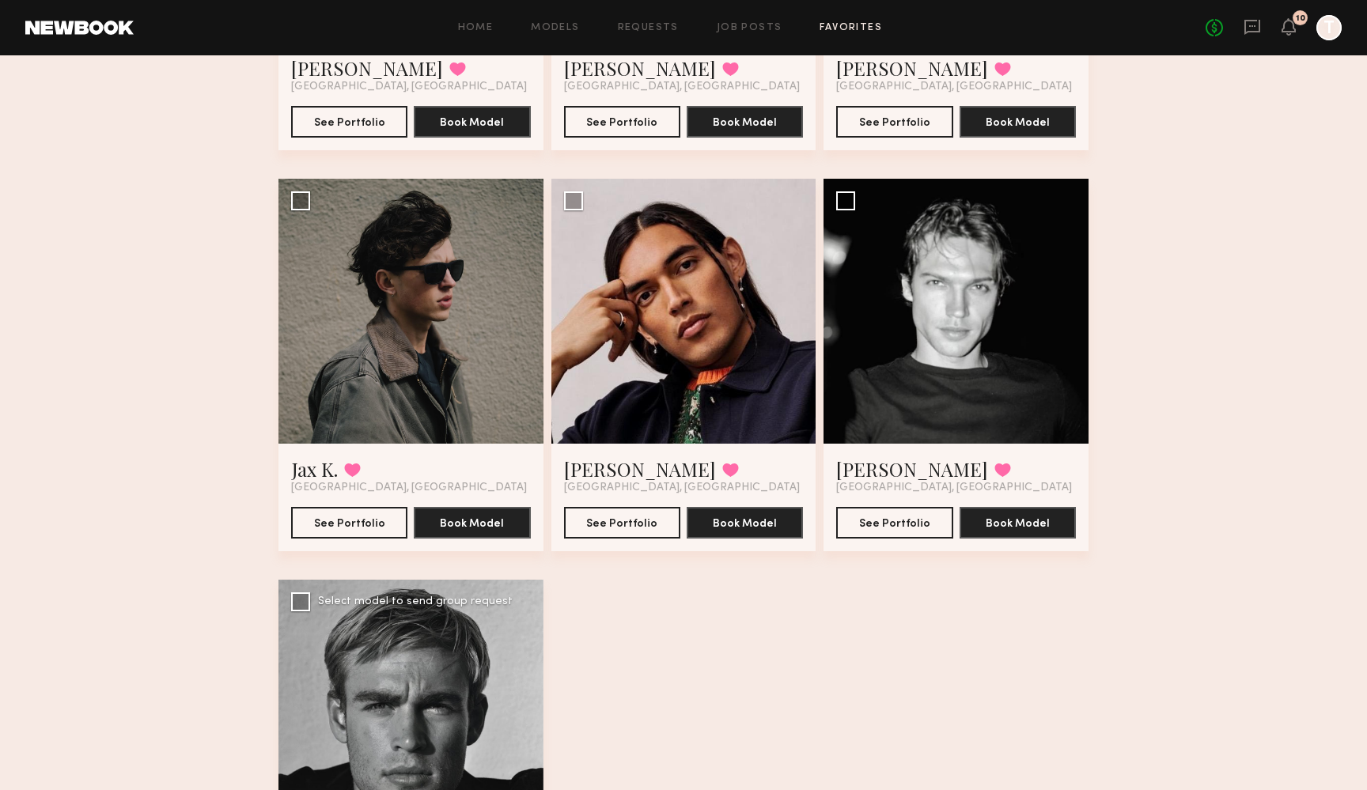
scroll to position [2409, 0]
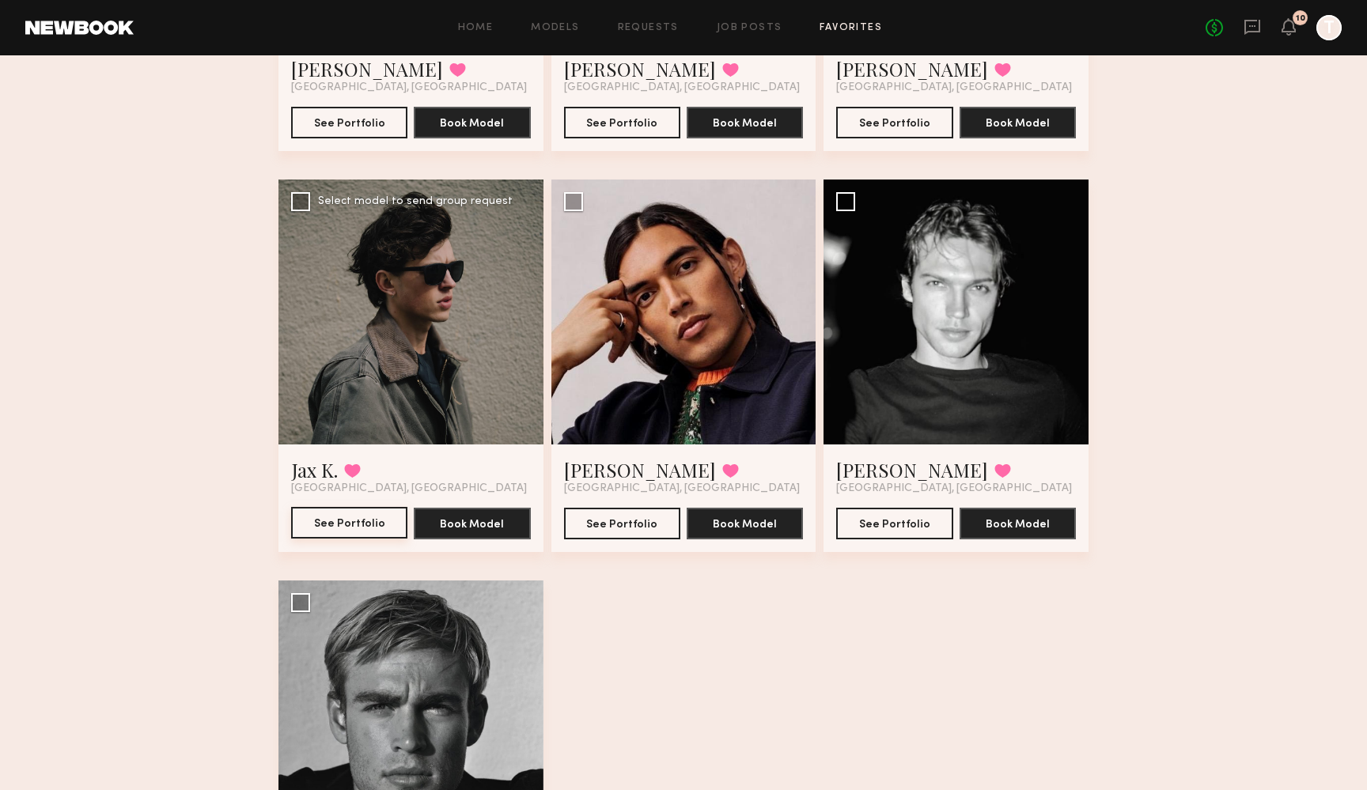
click at [345, 533] on button "See Portfolio" at bounding box center [349, 523] width 116 height 32
click at [630, 520] on button "See Portfolio" at bounding box center [622, 523] width 116 height 32
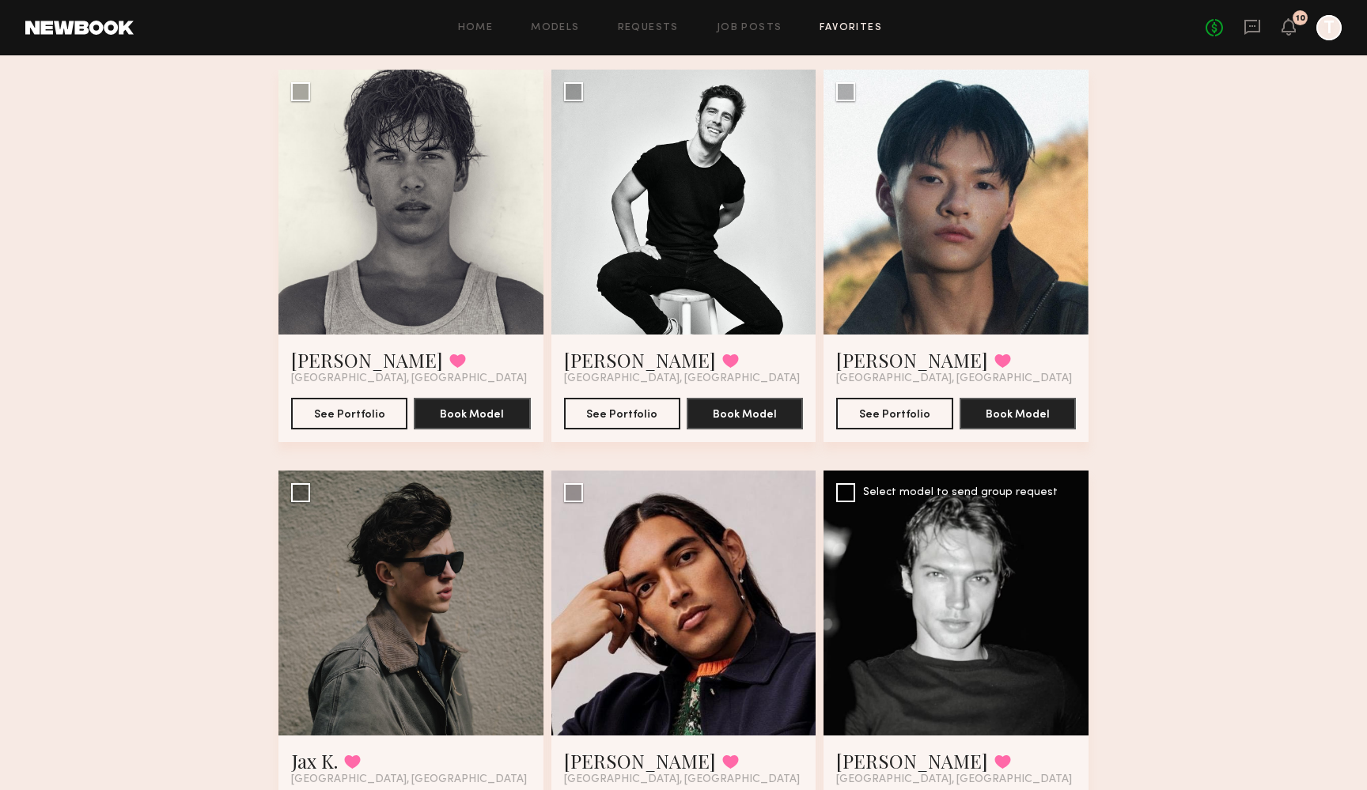
scroll to position [2092, 0]
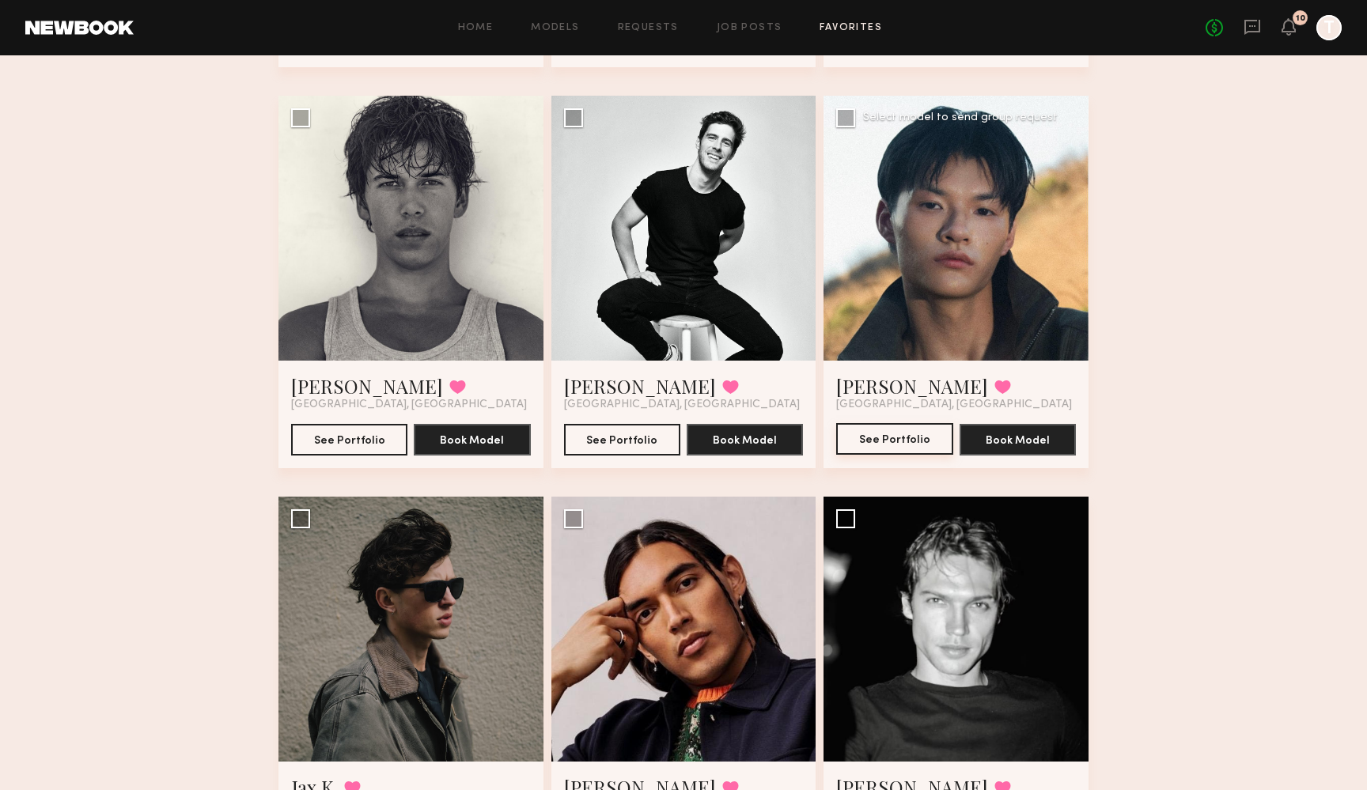
click at [873, 447] on button "See Portfolio" at bounding box center [894, 439] width 116 height 32
click at [358, 444] on button "See Portfolio" at bounding box center [349, 439] width 116 height 32
click at [616, 435] on button "See Portfolio" at bounding box center [622, 439] width 116 height 32
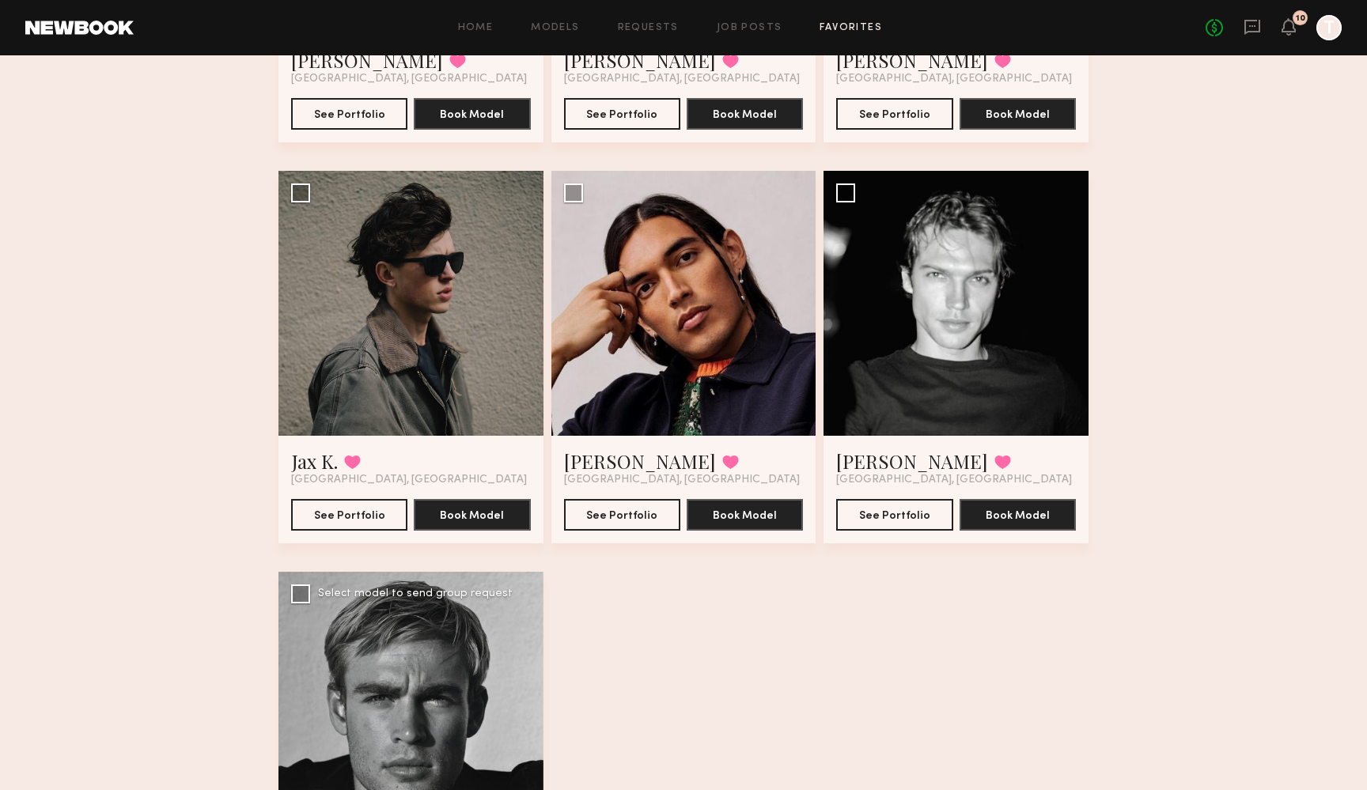
scroll to position [2419, 0]
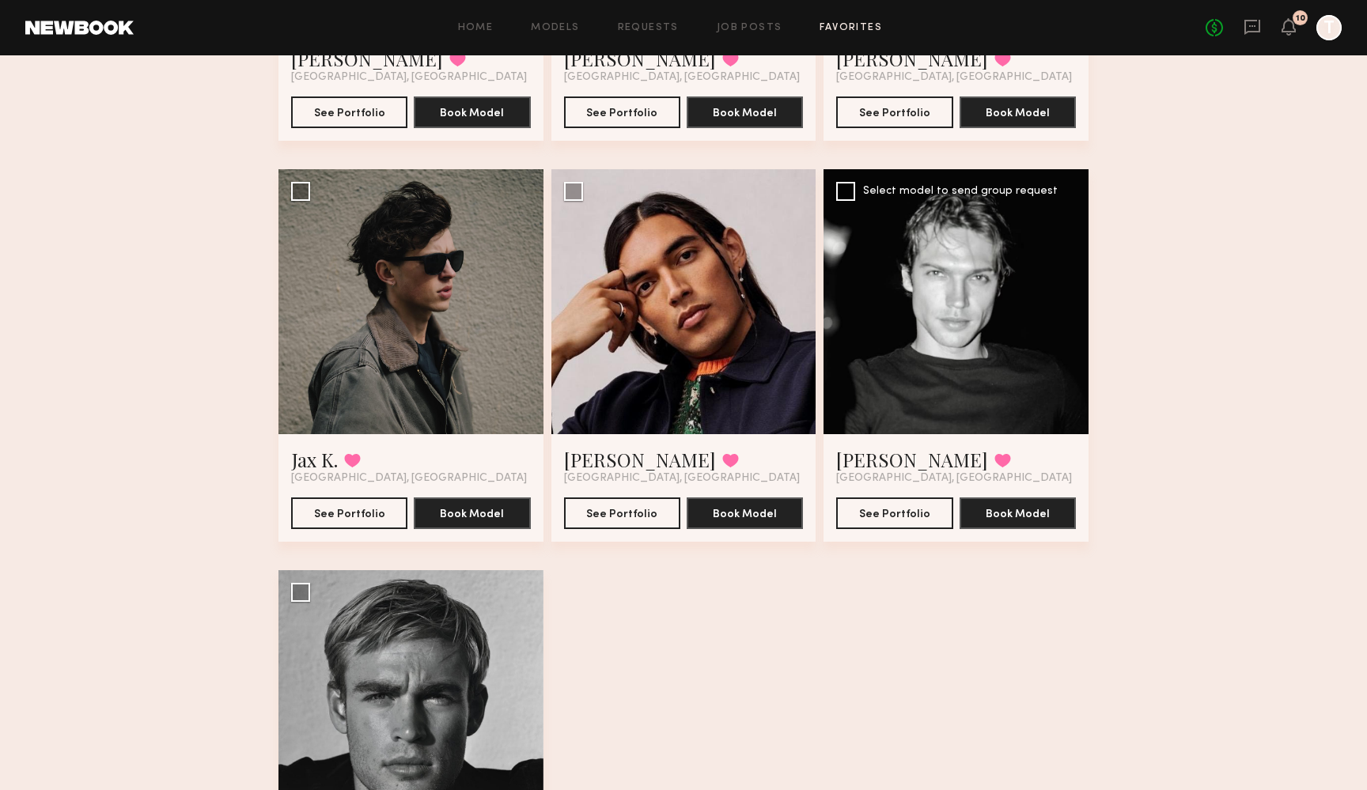
click at [944, 366] on div at bounding box center [955, 301] width 265 height 265
click at [887, 520] on button "See Portfolio" at bounding box center [894, 513] width 116 height 32
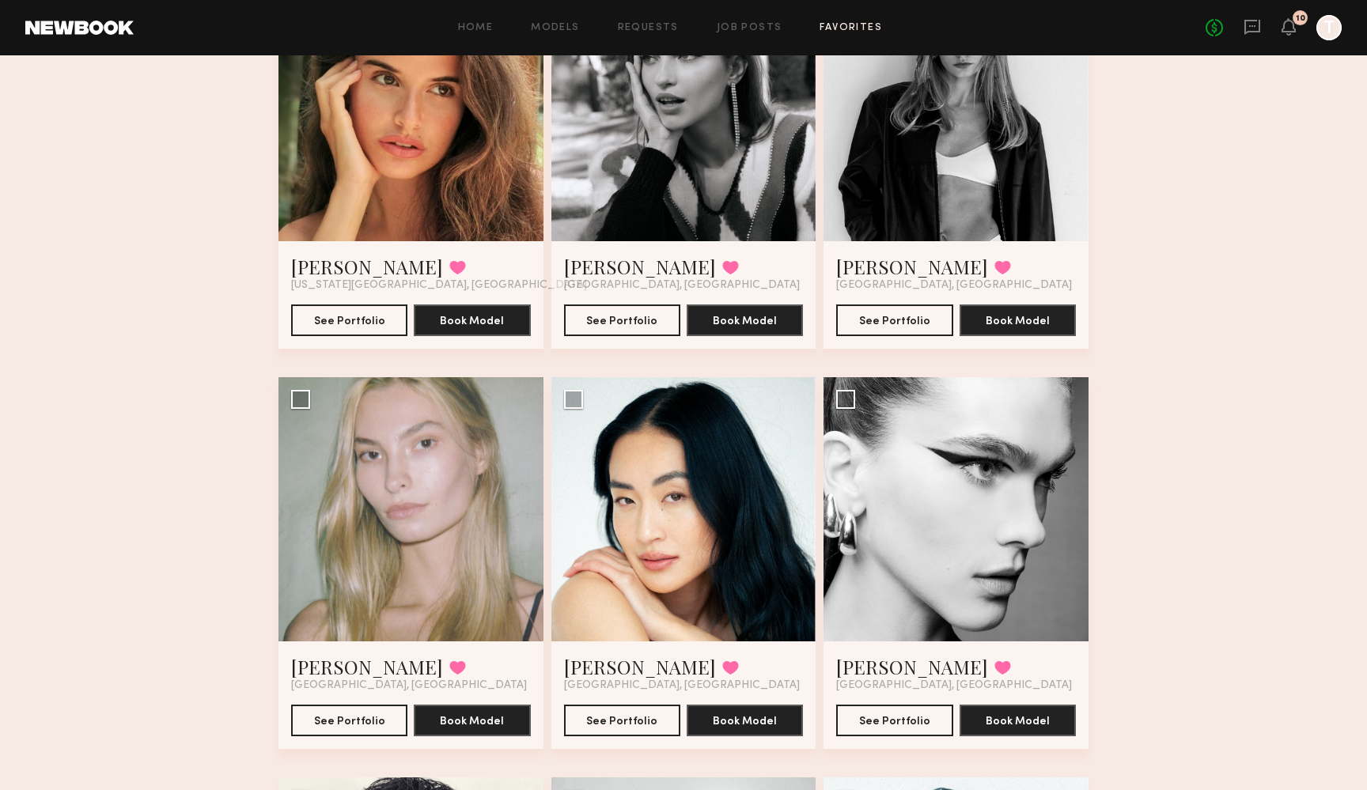
scroll to position [1403, 0]
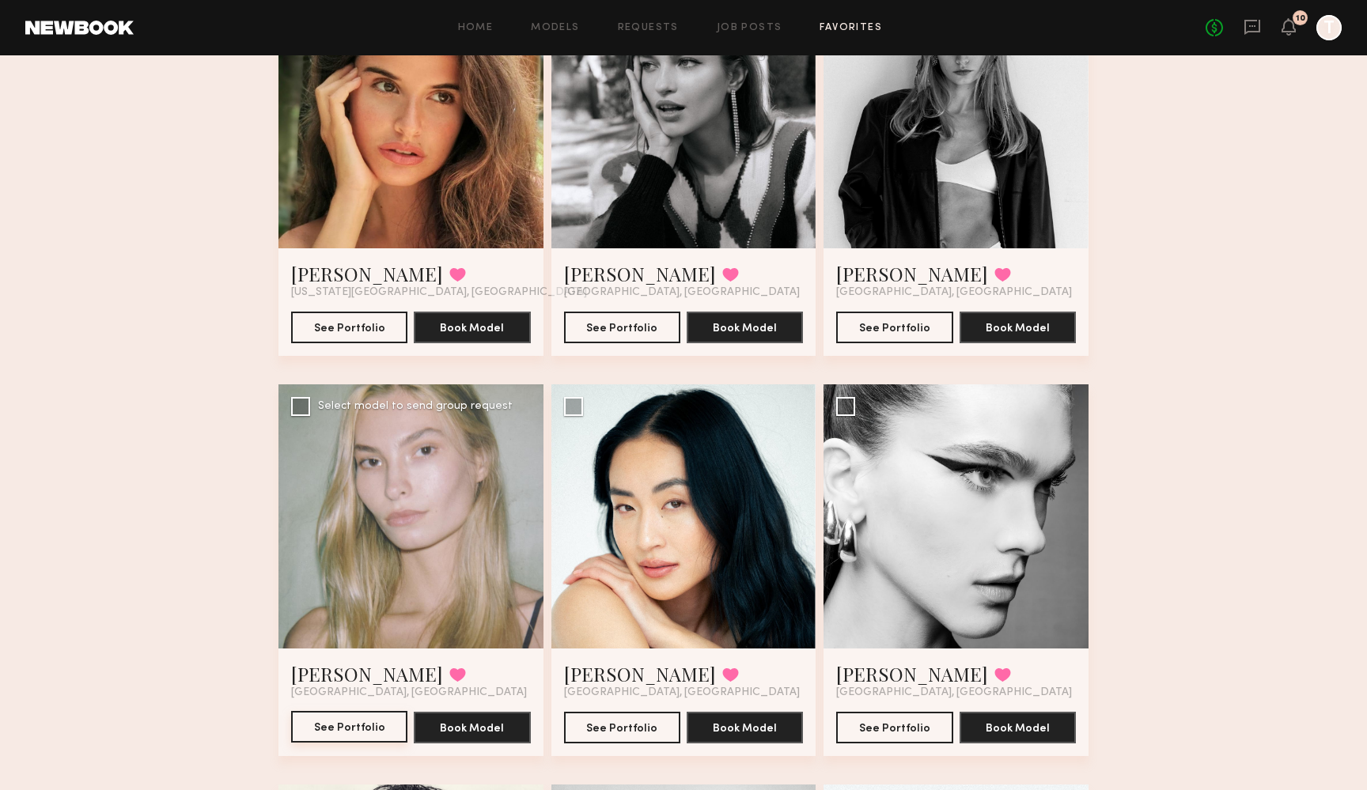
click at [356, 729] on button "See Portfolio" at bounding box center [349, 727] width 116 height 32
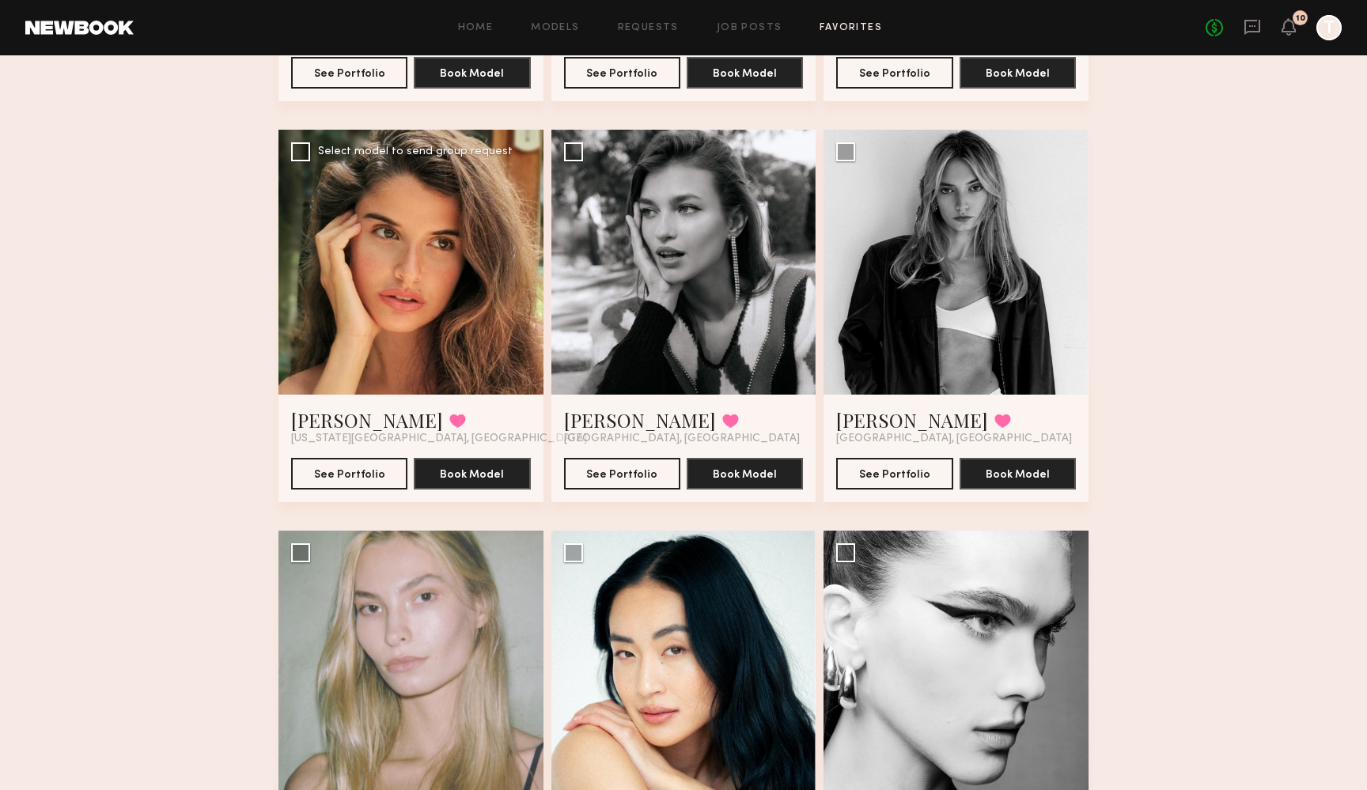
scroll to position [1240, 0]
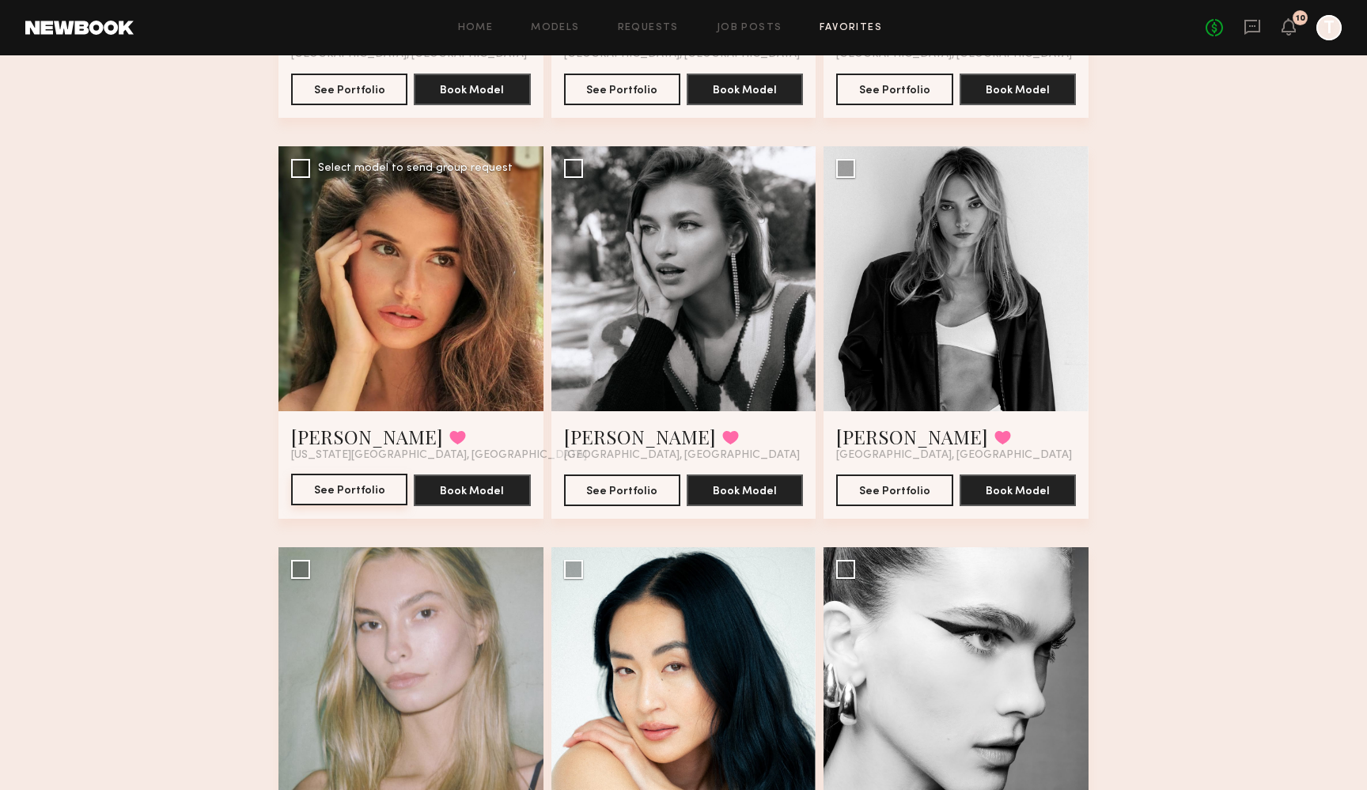
click at [341, 501] on button "See Portfolio" at bounding box center [349, 490] width 116 height 32
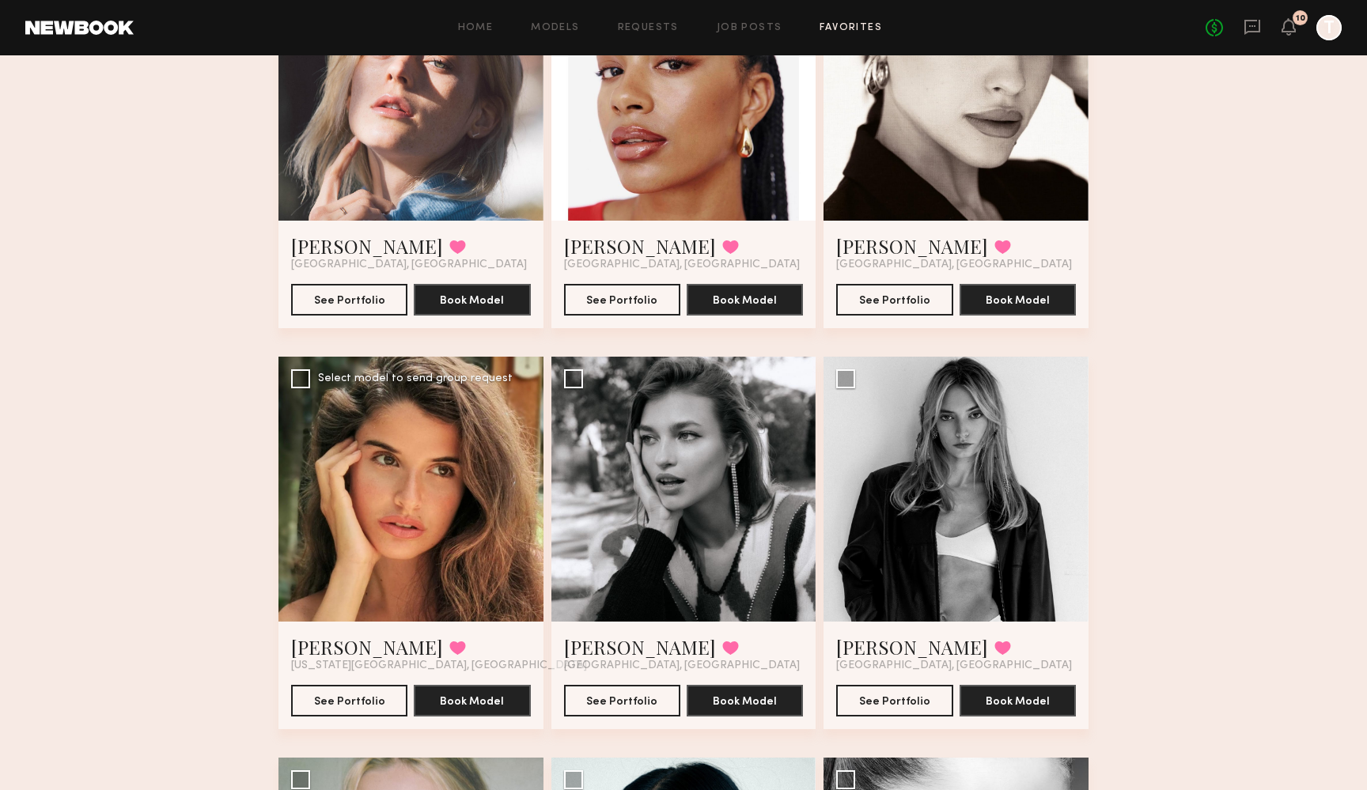
scroll to position [1020, 0]
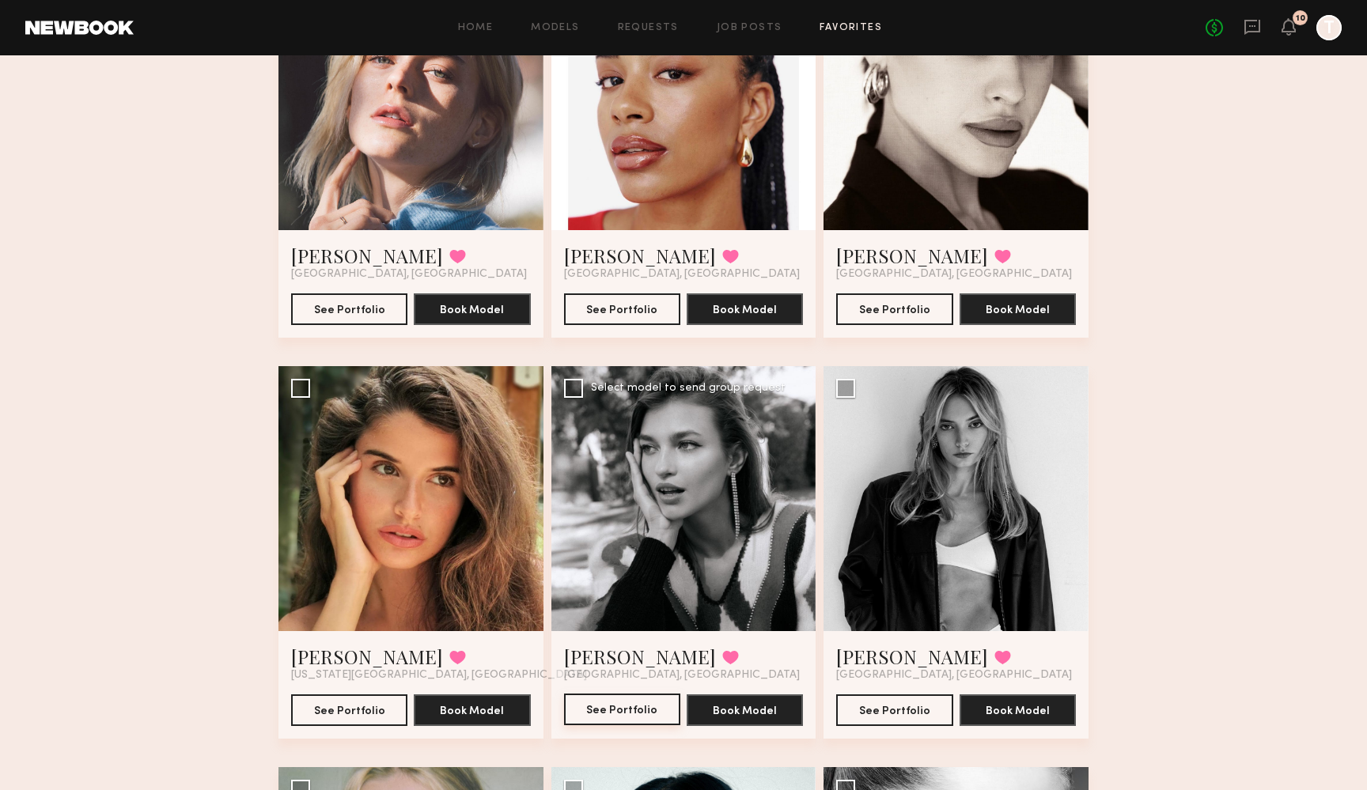
click at [609, 705] on button "See Portfolio" at bounding box center [622, 710] width 116 height 32
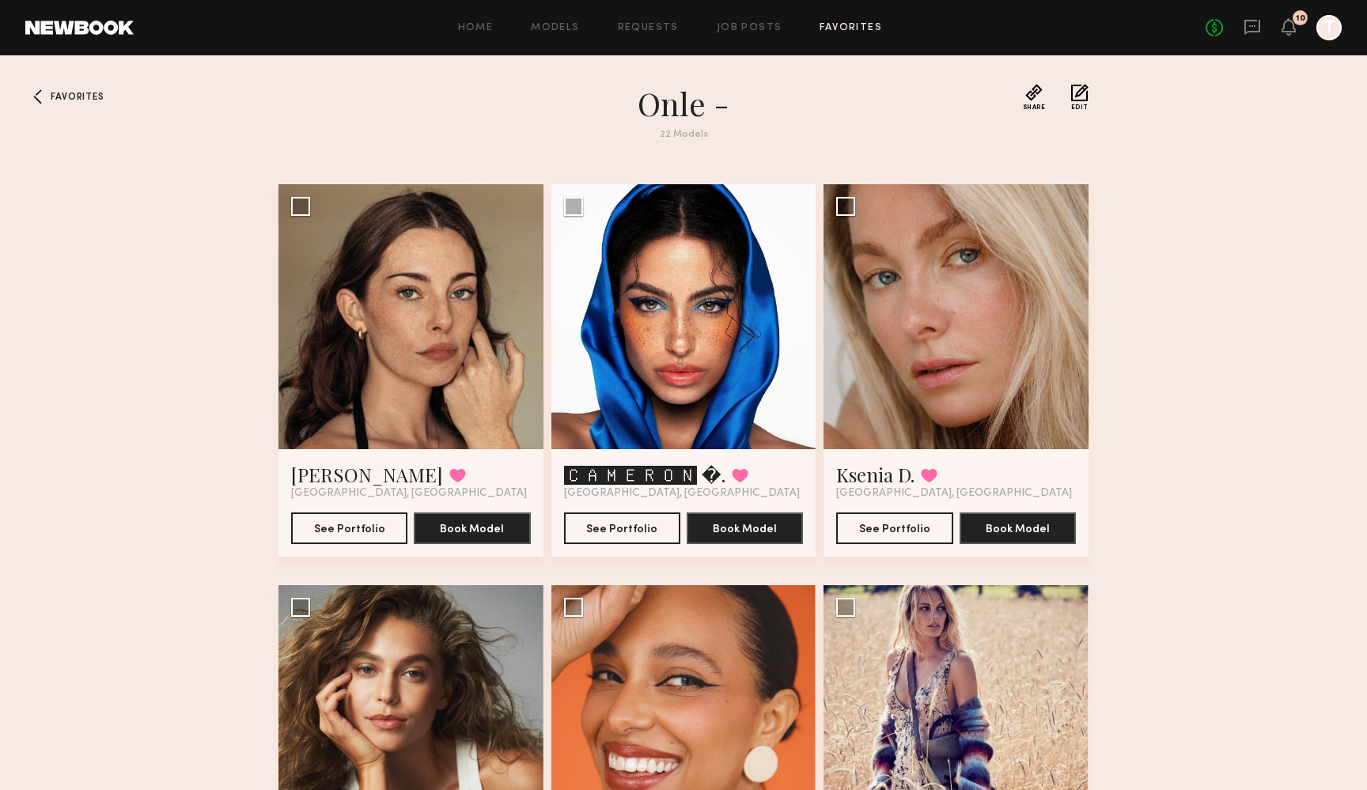
scroll to position [0, 0]
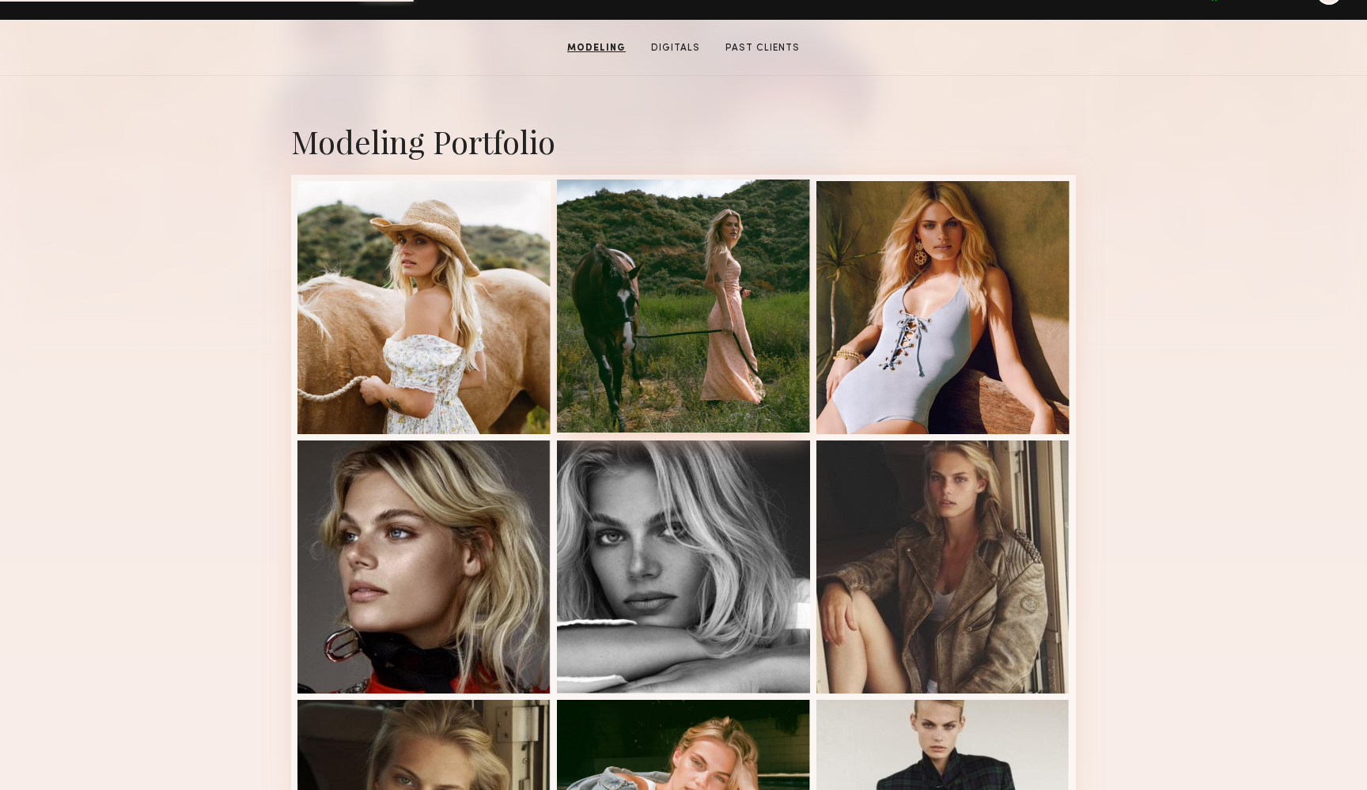
scroll to position [289, 0]
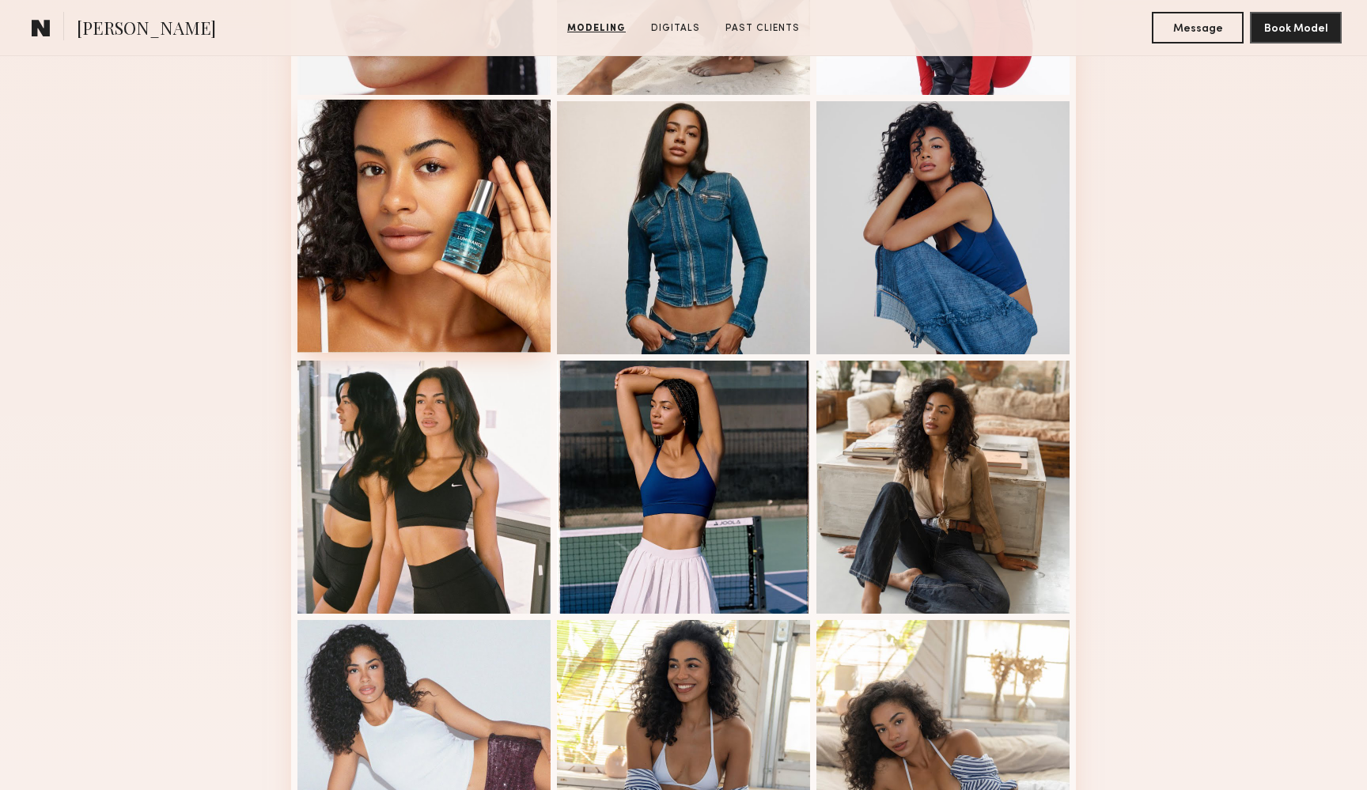
scroll to position [626, 0]
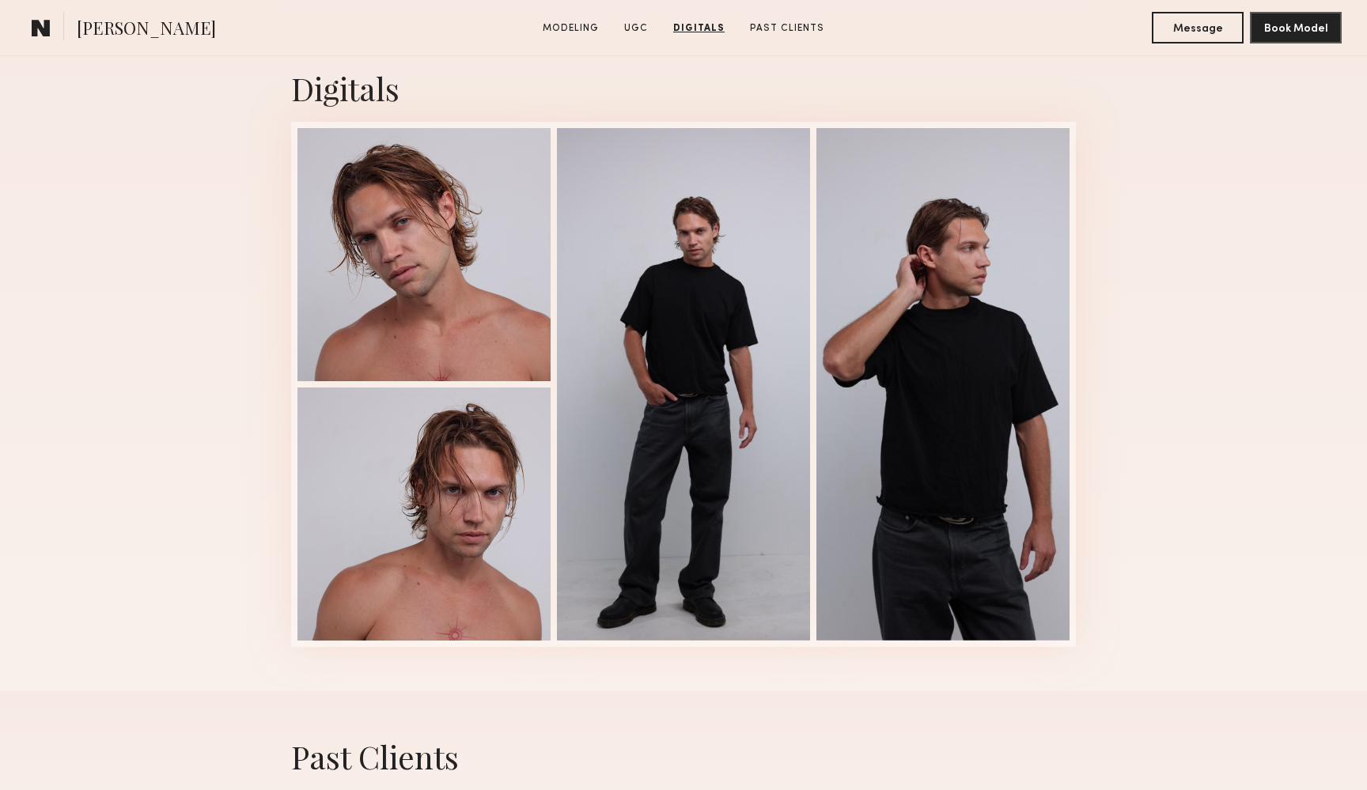
scroll to position [1972, 0]
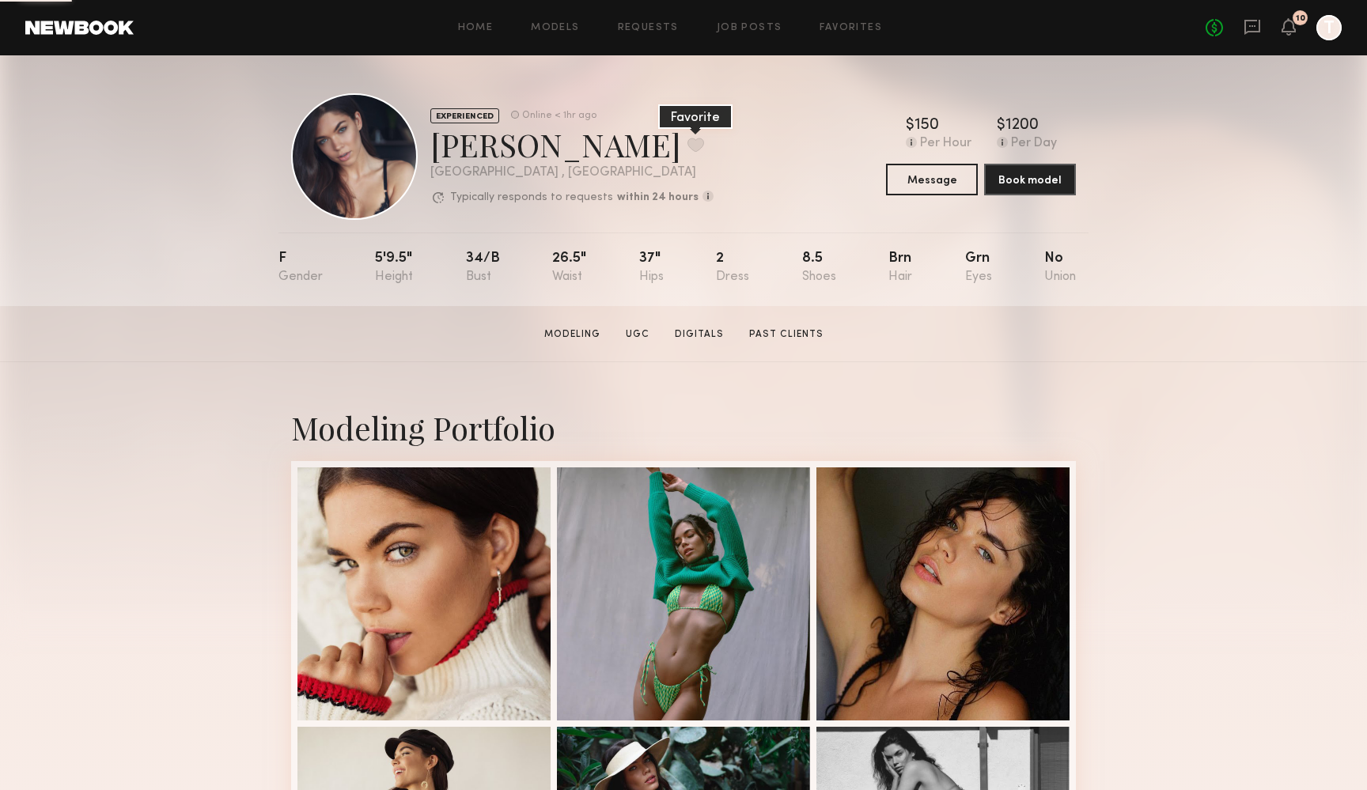
click at [687, 145] on button at bounding box center [695, 145] width 17 height 14
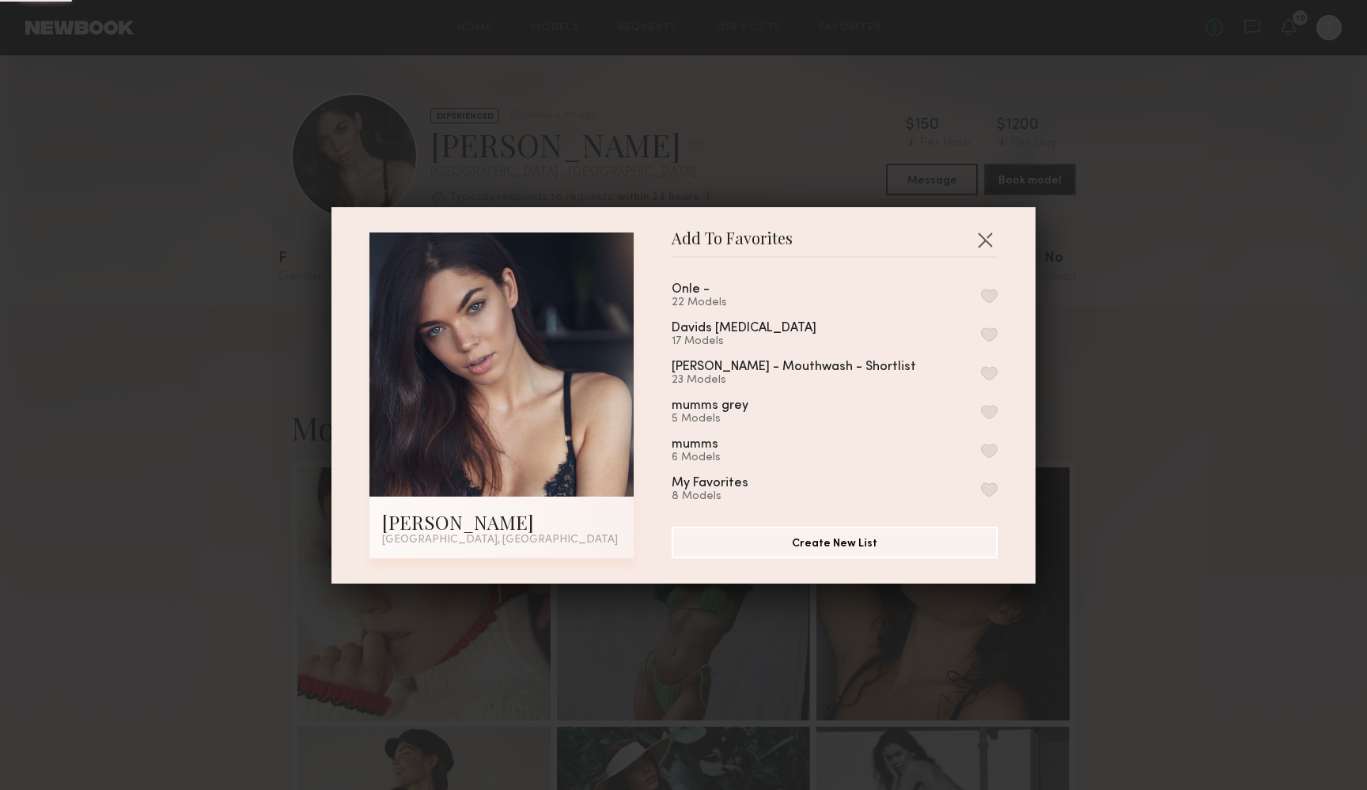
click at [990, 297] on button "button" at bounding box center [989, 296] width 17 height 14
click at [985, 236] on button "button" at bounding box center [984, 239] width 25 height 25
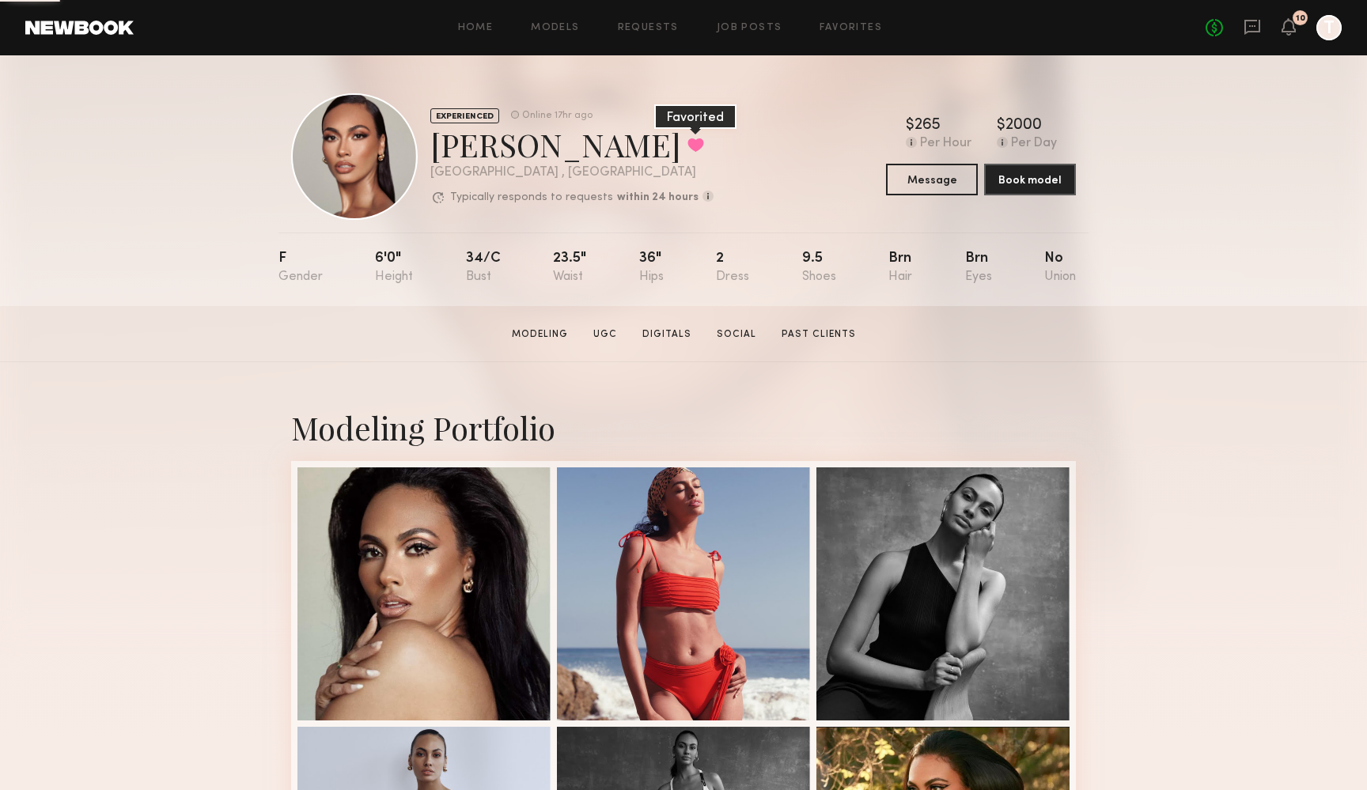
click at [687, 142] on button at bounding box center [695, 145] width 17 height 14
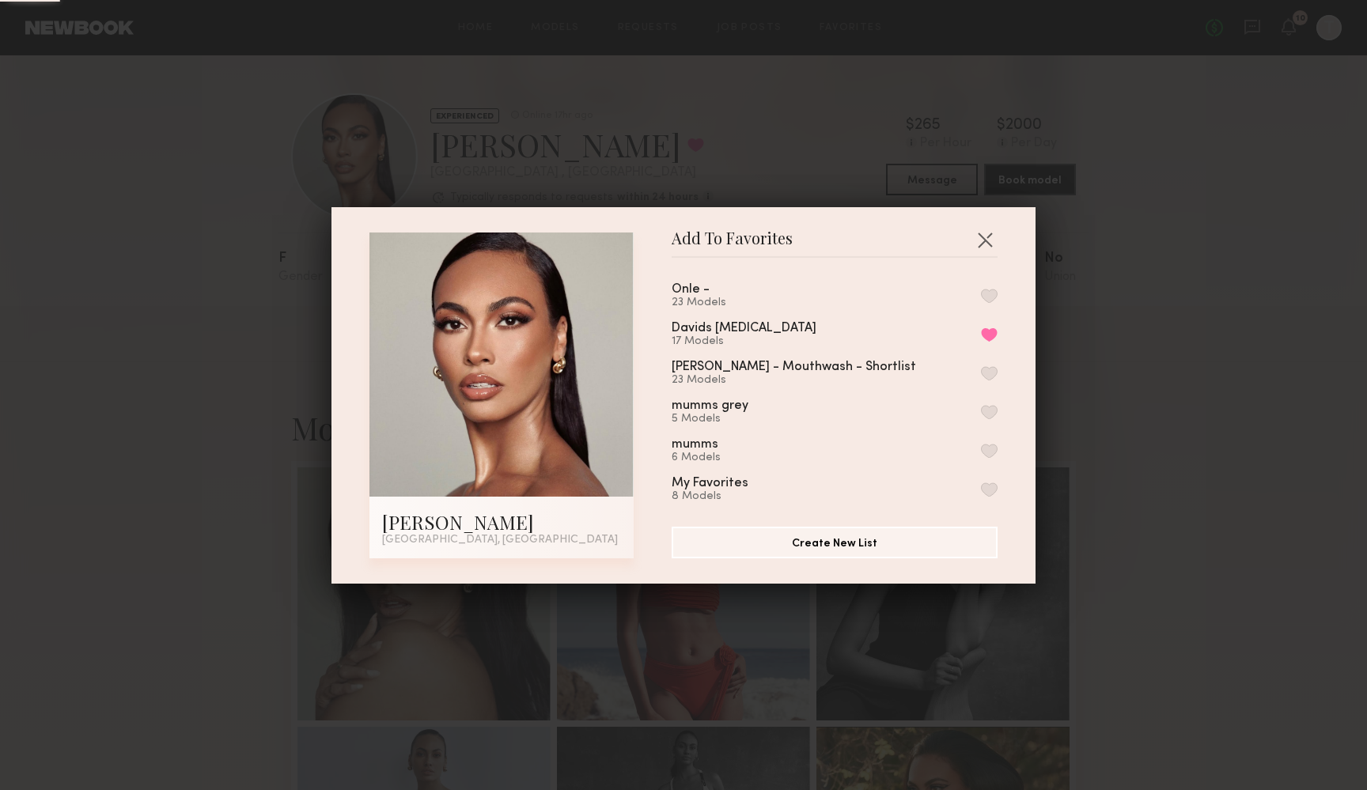
click at [989, 297] on button "button" at bounding box center [989, 296] width 17 height 14
click at [982, 244] on button "button" at bounding box center [984, 239] width 25 height 25
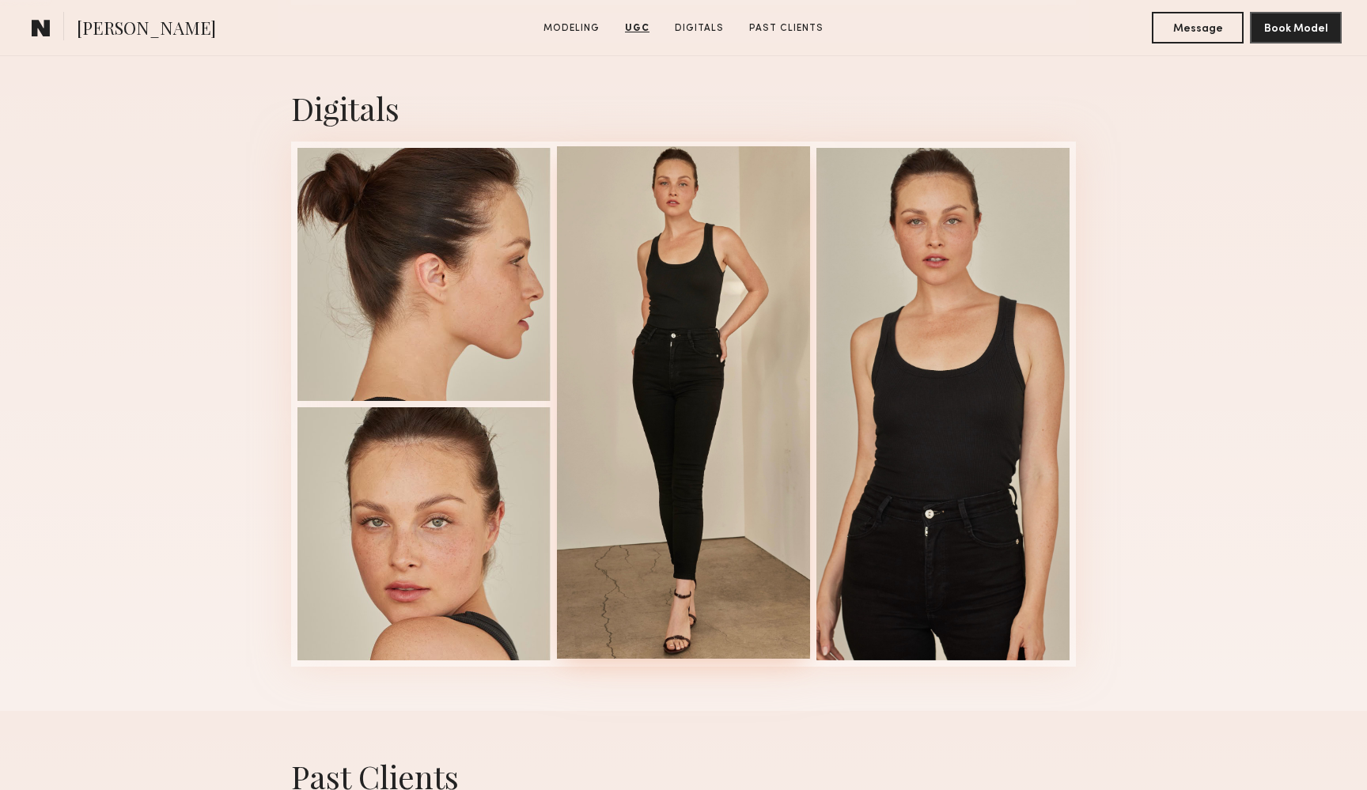
scroll to position [3668, 0]
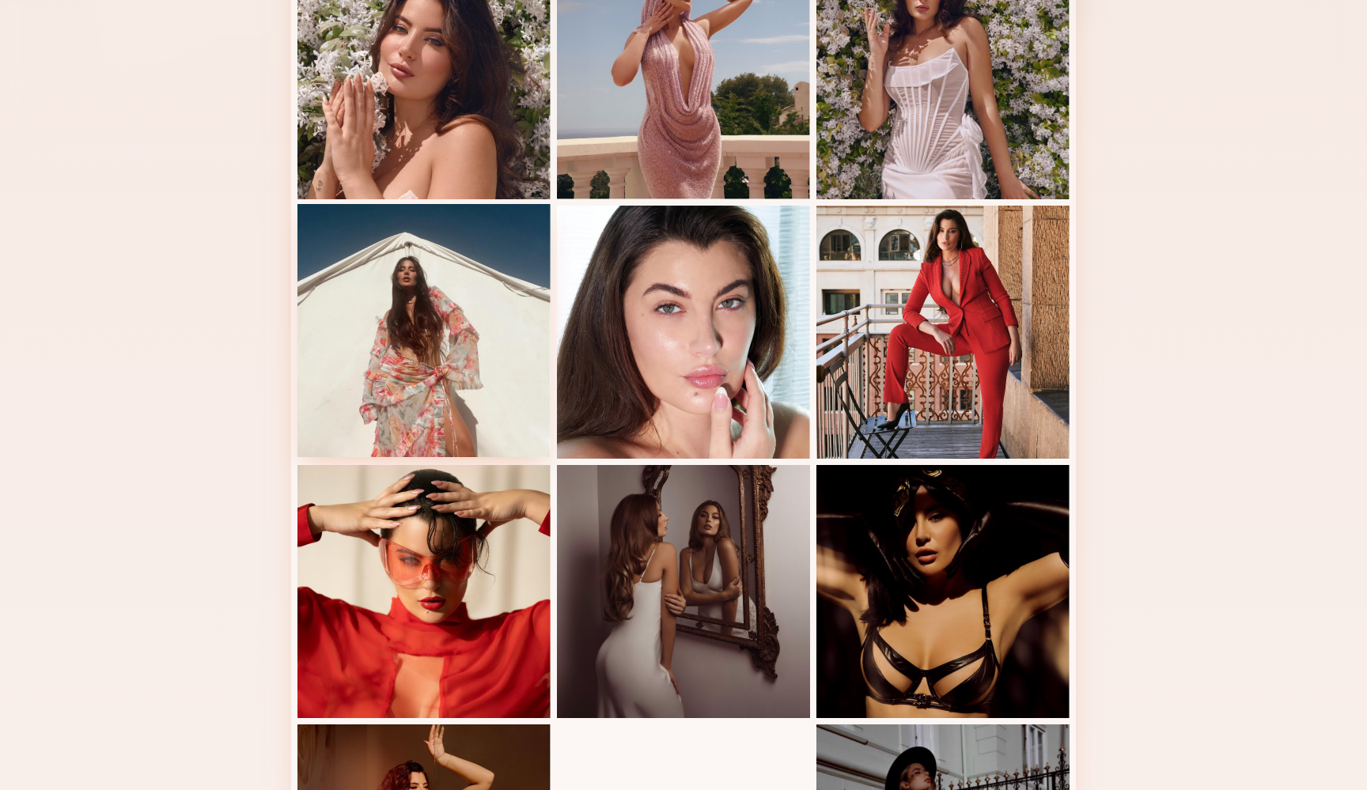
scroll to position [381, 0]
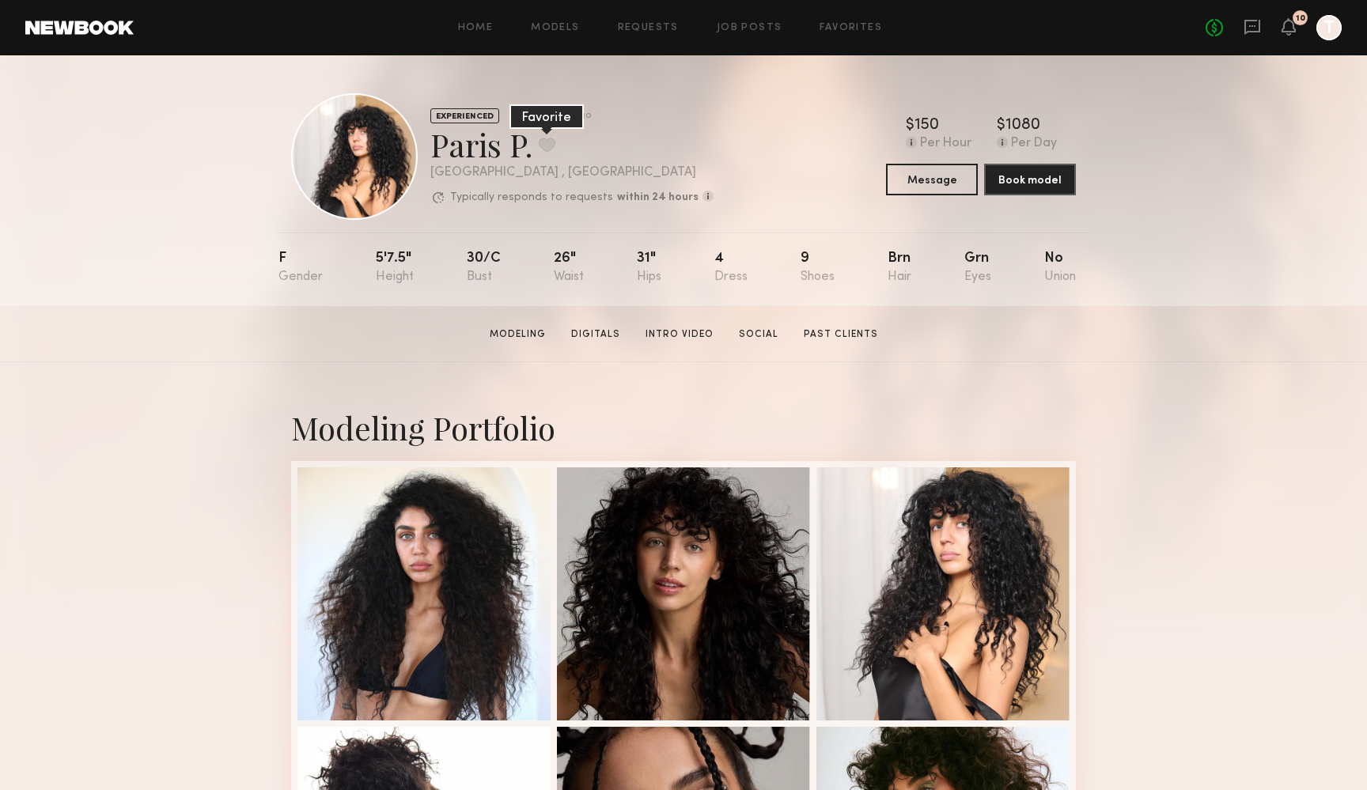
click at [550, 145] on button at bounding box center [547, 145] width 17 height 14
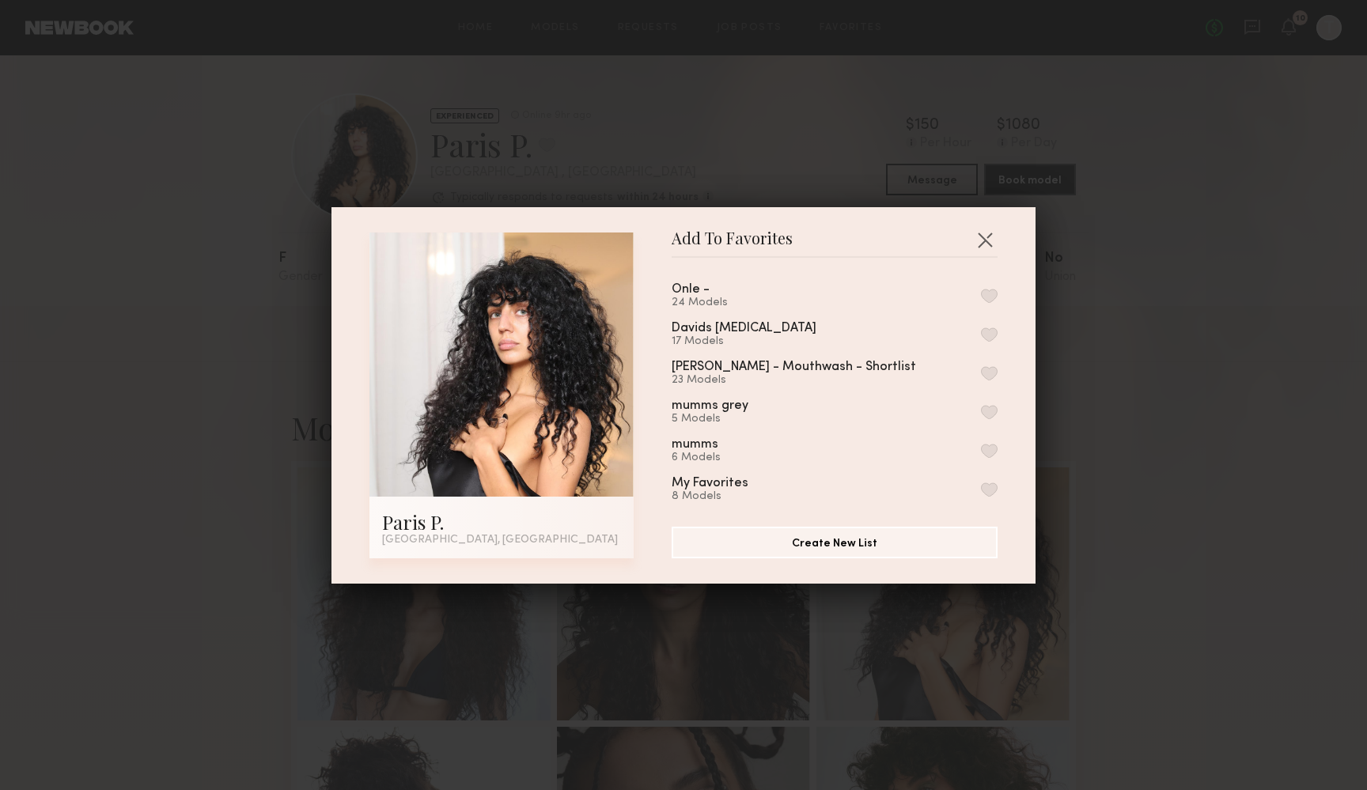
click at [989, 297] on button "button" at bounding box center [989, 296] width 17 height 14
click at [985, 235] on button "button" at bounding box center [984, 239] width 25 height 25
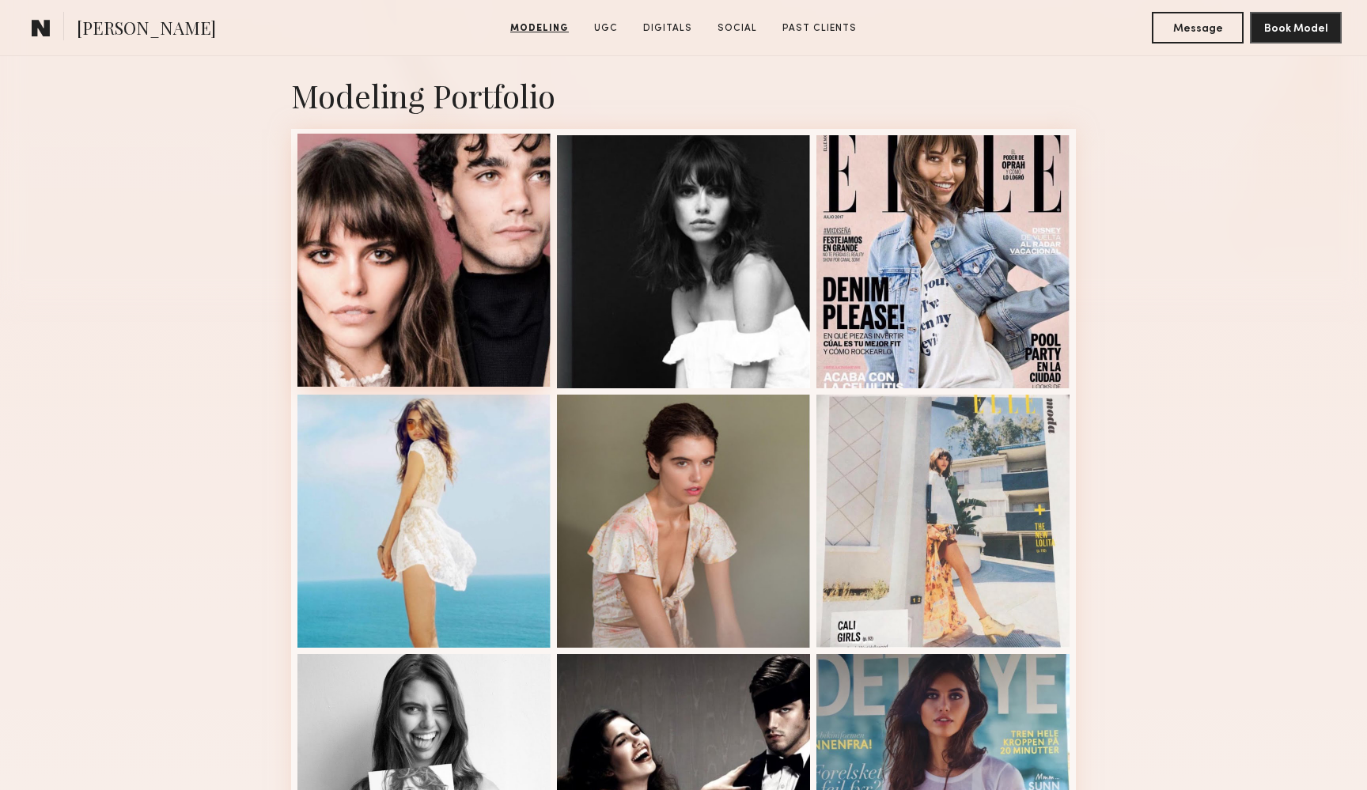
scroll to position [332, 0]
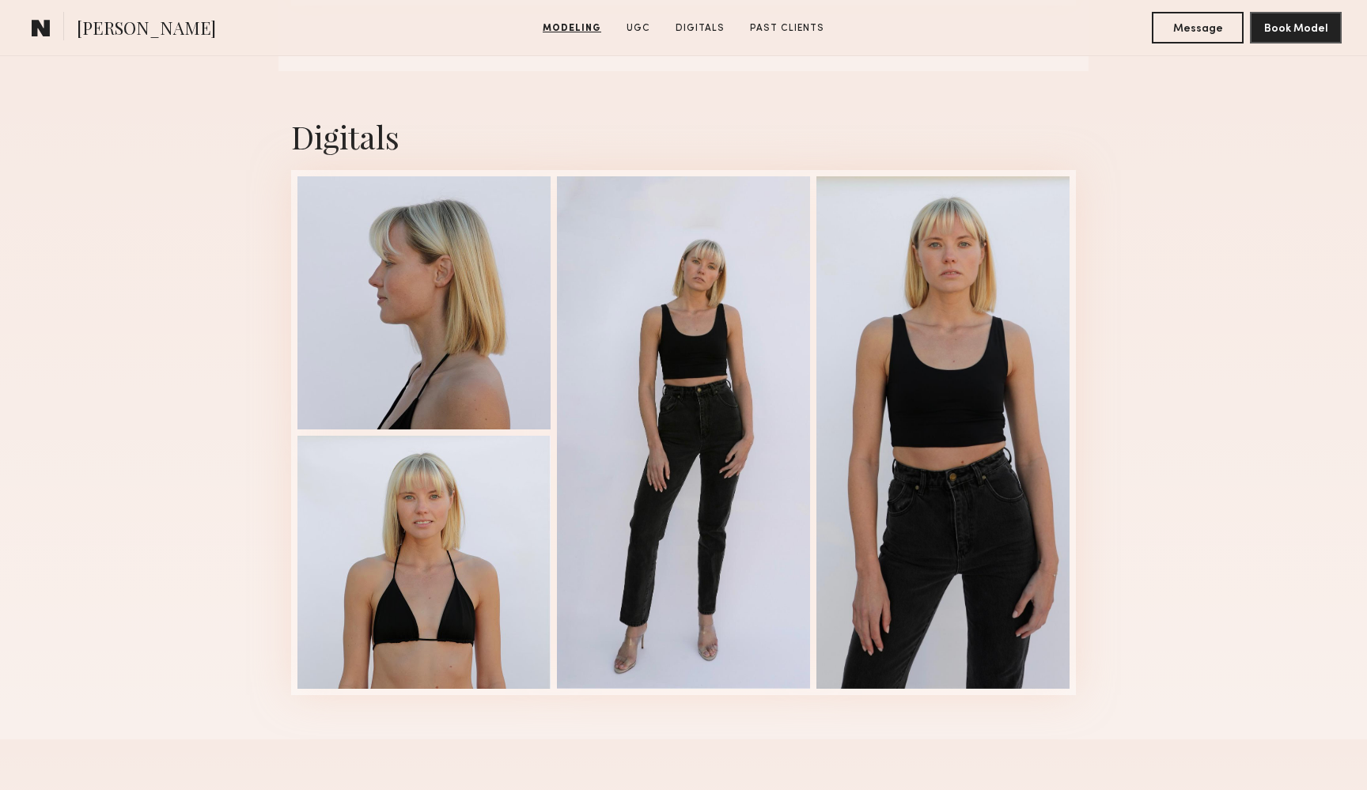
scroll to position [1953, 0]
